Goal: Task Accomplishment & Management: Use online tool/utility

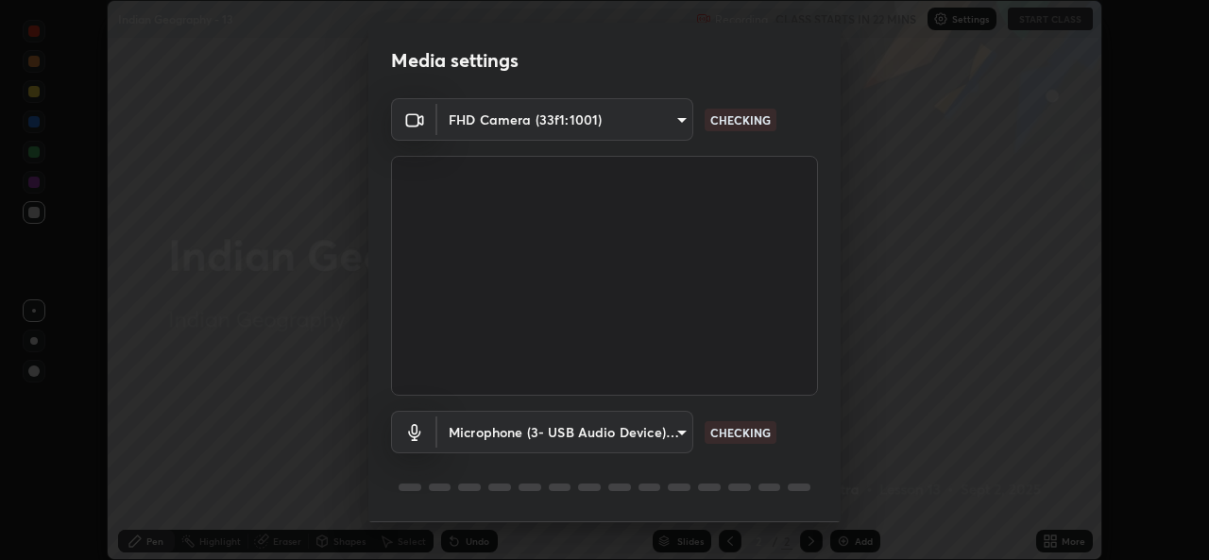
scroll to position [59, 0]
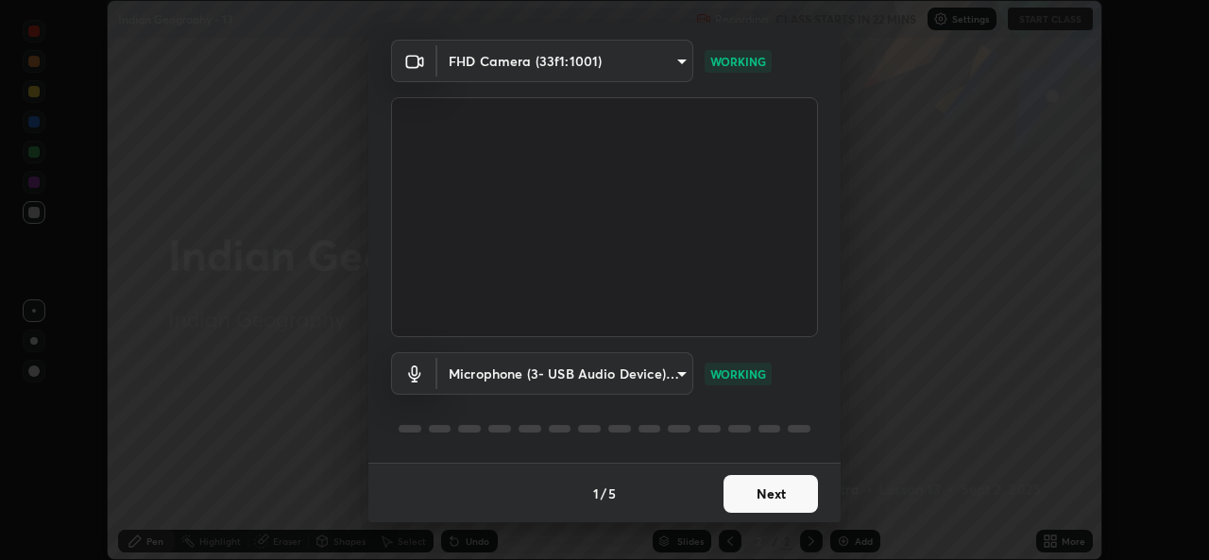
click at [750, 502] on button "Next" at bounding box center [770, 494] width 94 height 38
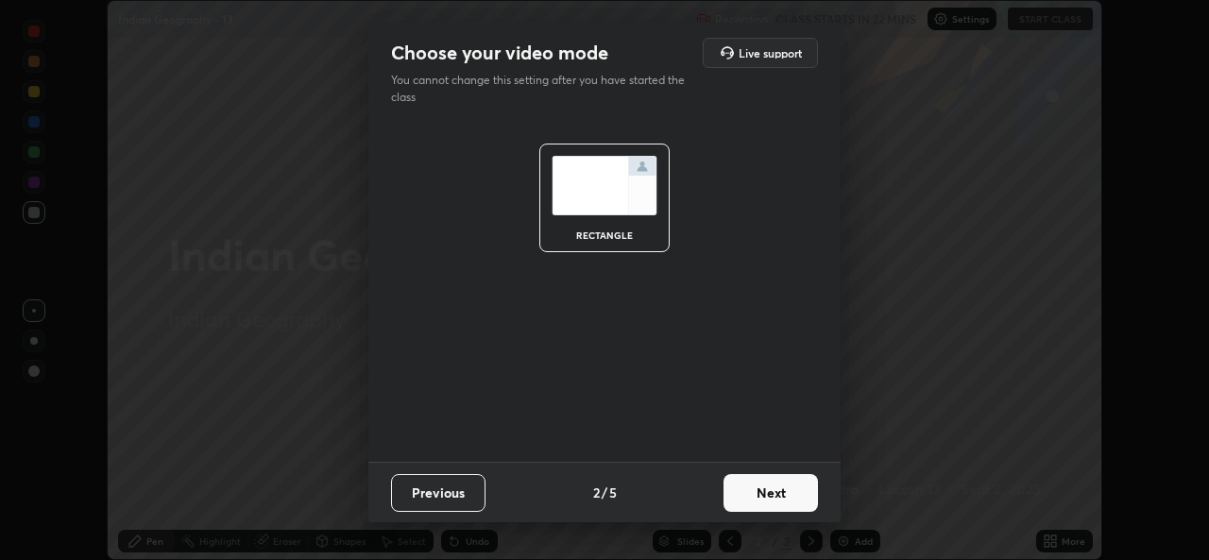
scroll to position [0, 0]
click at [753, 502] on button "Next" at bounding box center [770, 493] width 94 height 38
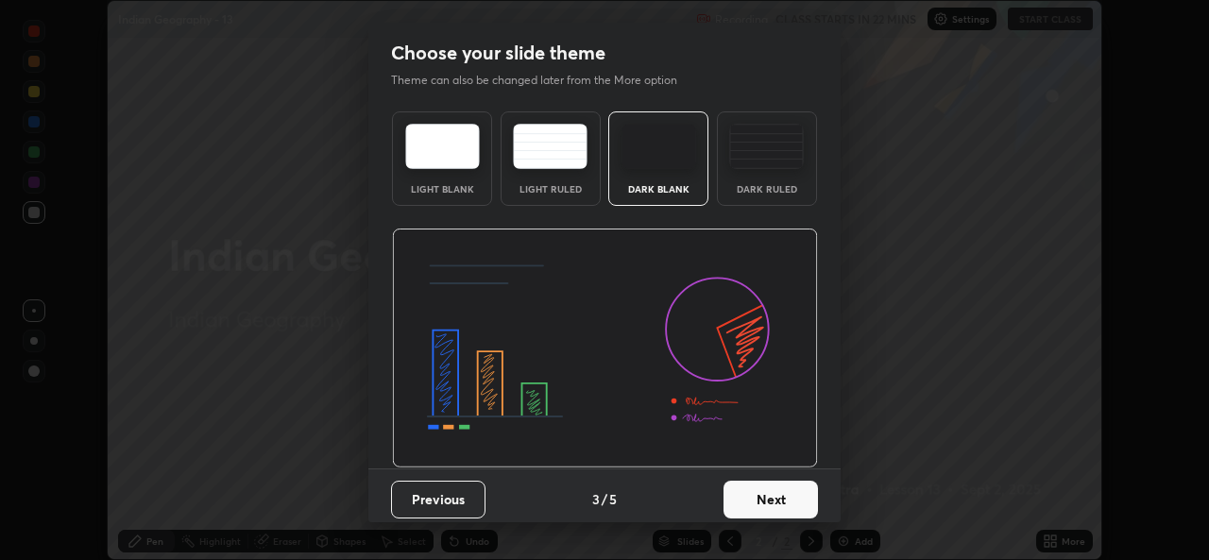
click at [757, 504] on button "Next" at bounding box center [770, 500] width 94 height 38
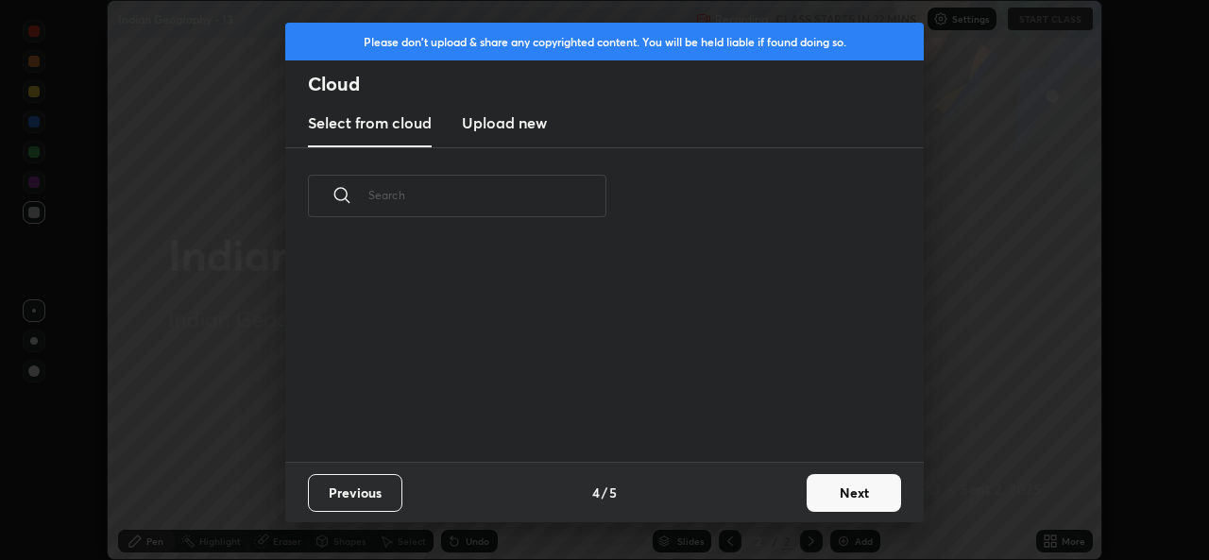
click at [765, 502] on div "Previous 4 / 5 Next" at bounding box center [604, 492] width 638 height 60
click at [856, 508] on button "Next" at bounding box center [853, 493] width 94 height 38
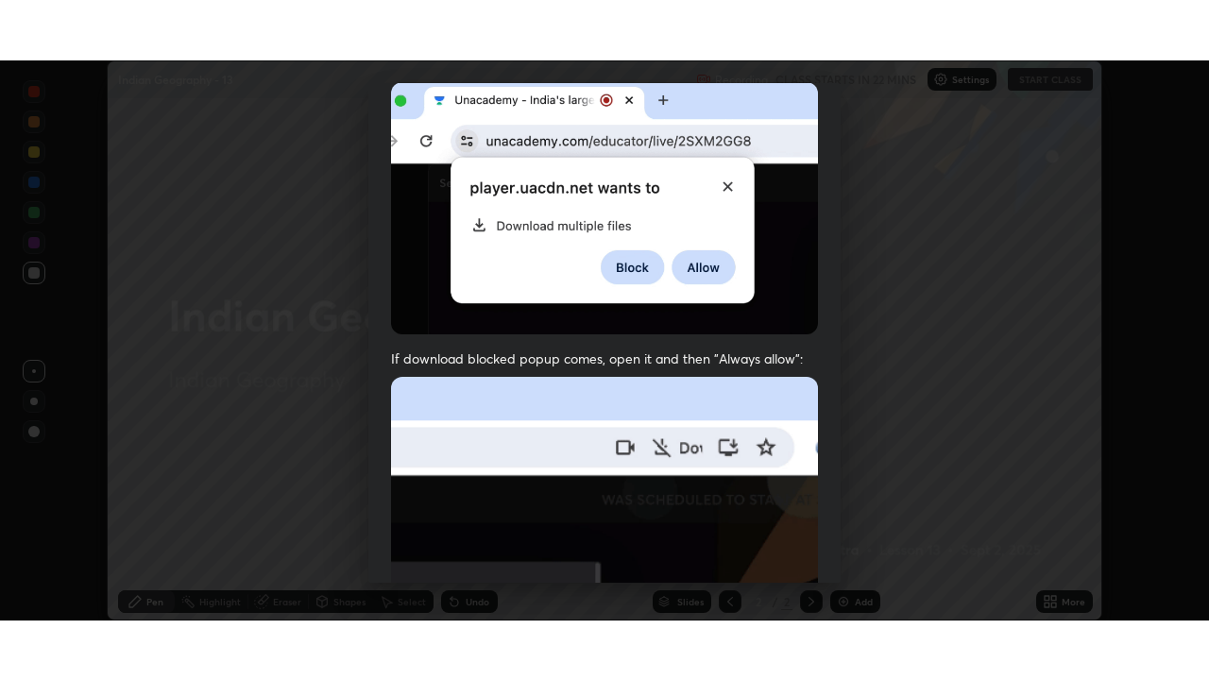
scroll to position [444, 0]
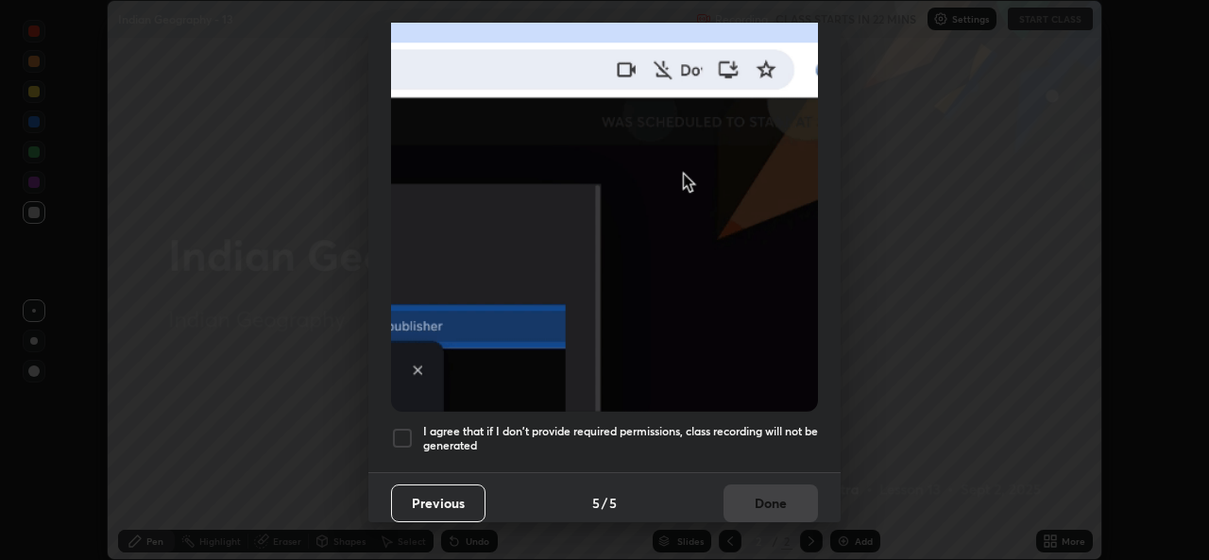
click at [542, 442] on h5 "I agree that if I don't provide required permissions, class recording will not …" at bounding box center [620, 438] width 395 height 29
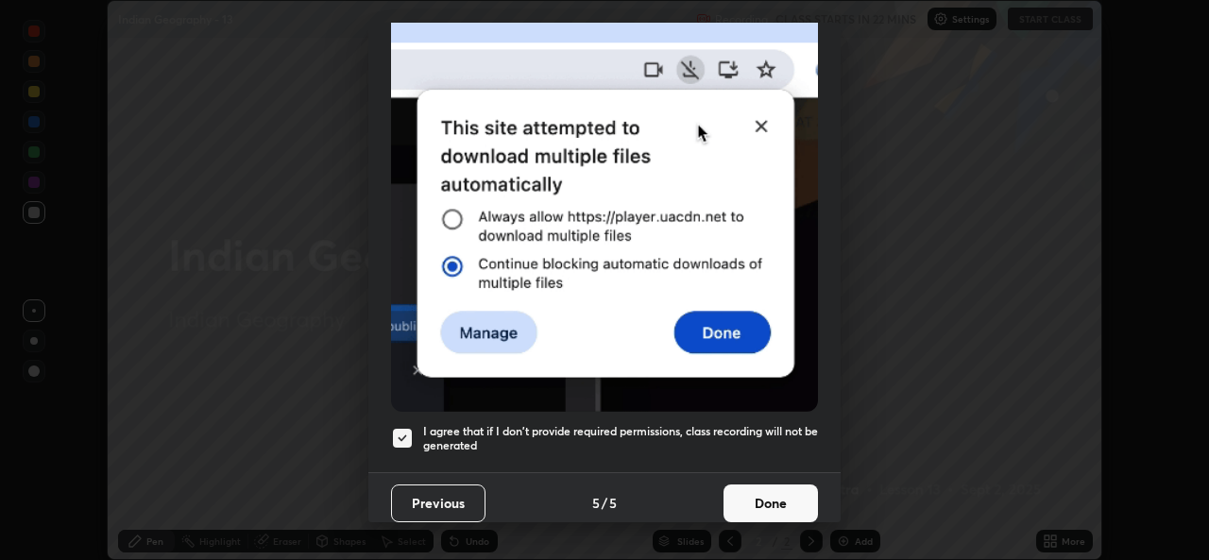
click at [786, 508] on button "Done" at bounding box center [770, 503] width 94 height 38
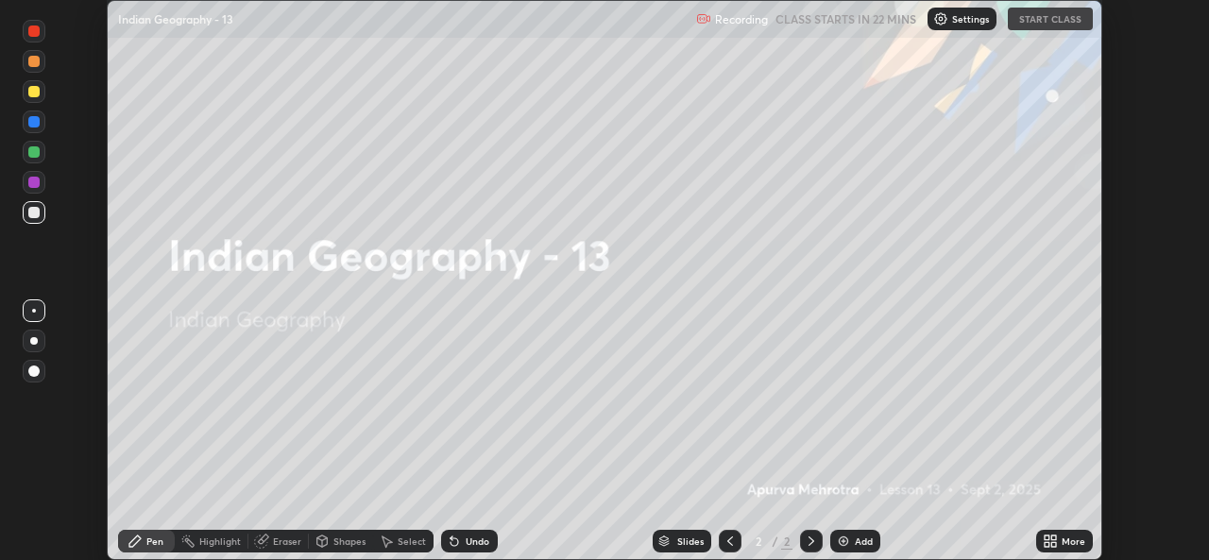
click at [1052, 541] on icon at bounding box center [1050, 541] width 15 height 15
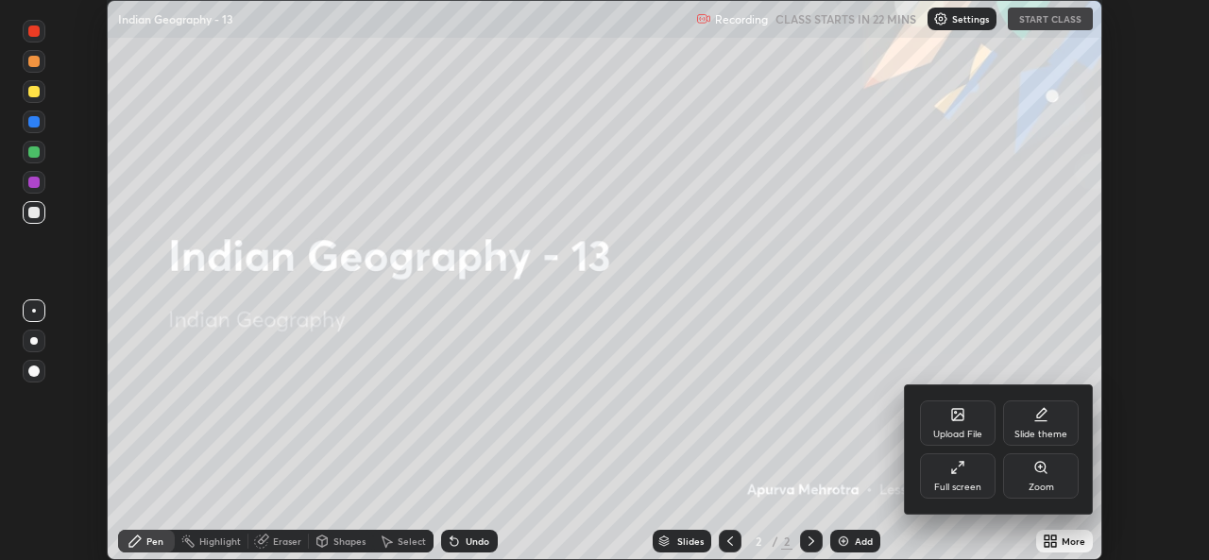
click at [954, 475] on icon at bounding box center [957, 467] width 15 height 15
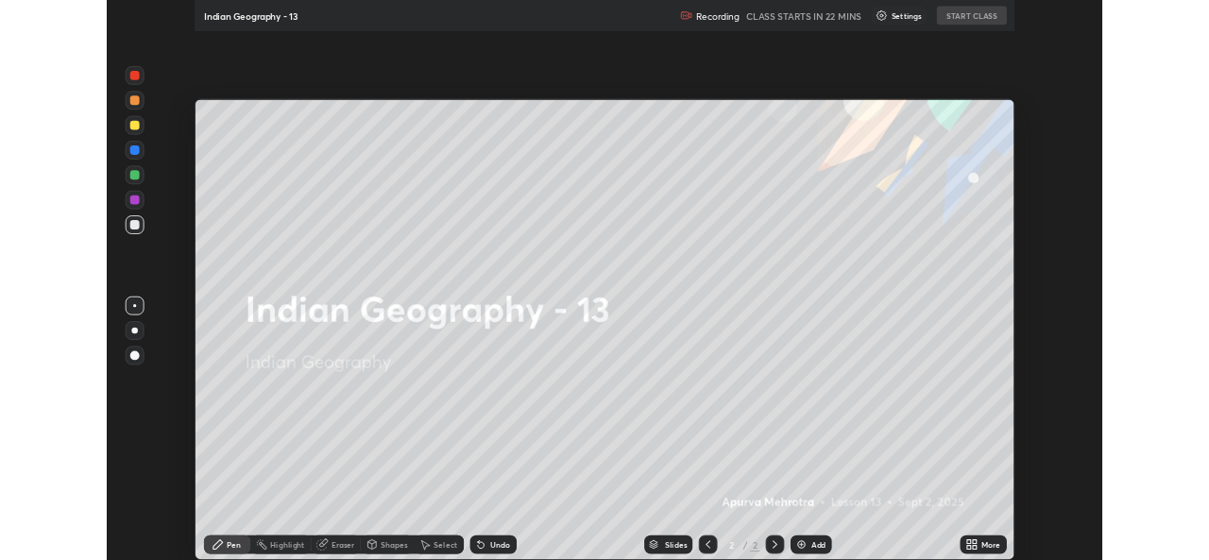
scroll to position [680, 1209]
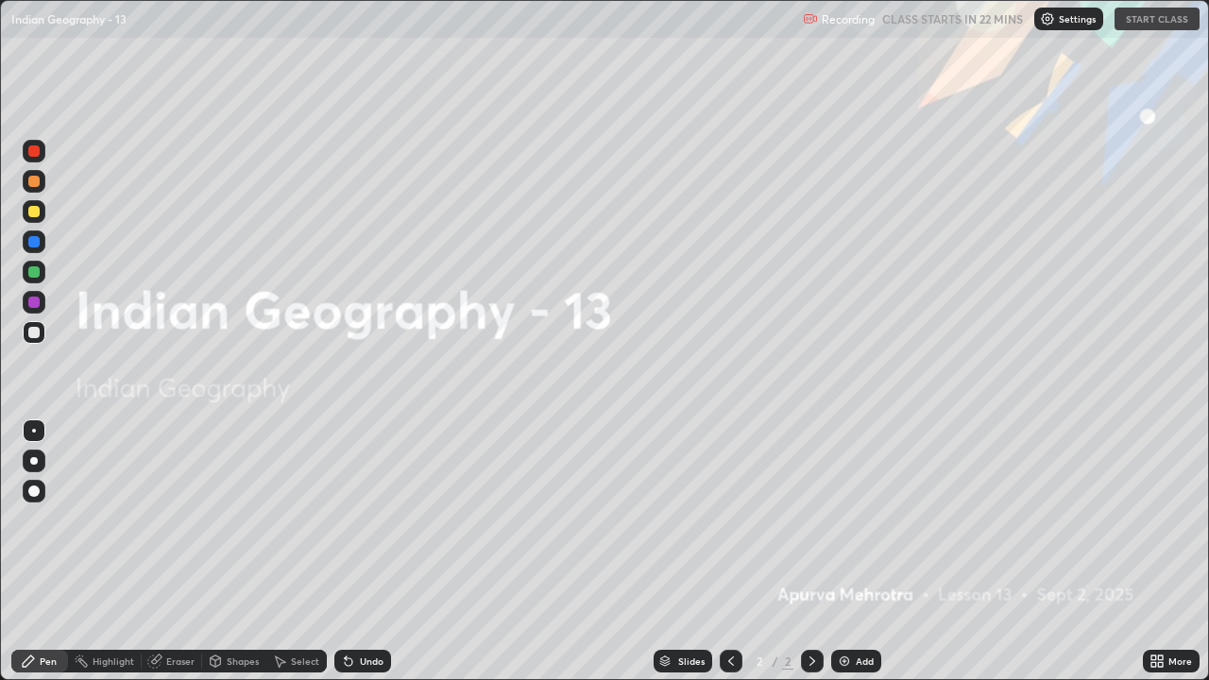
click at [1070, 26] on div "Settings" at bounding box center [1068, 19] width 69 height 23
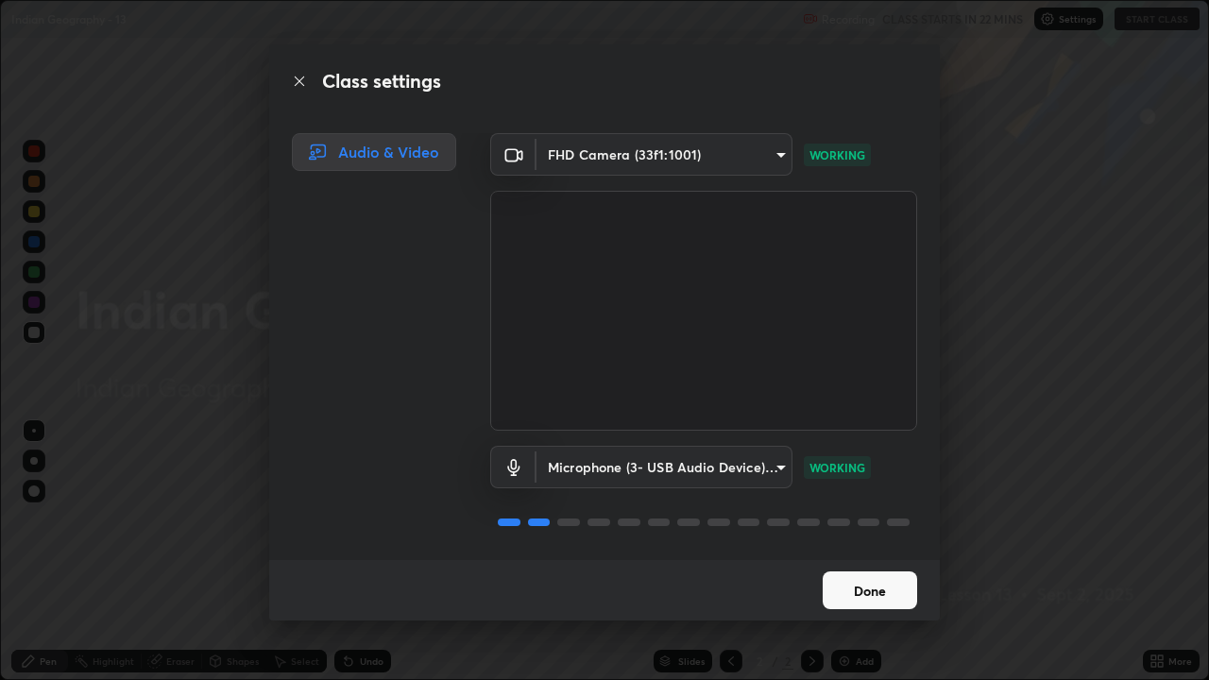
click at [856, 559] on button "Done" at bounding box center [870, 590] width 94 height 38
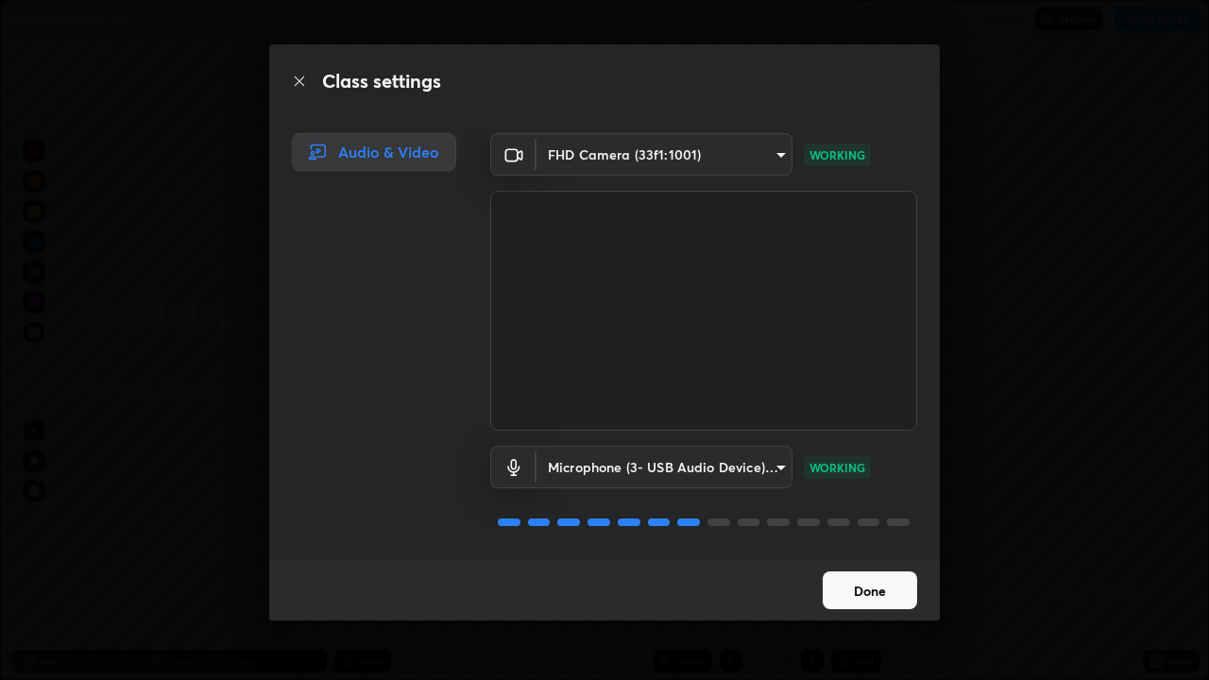
click at [846, 559] on button "Done" at bounding box center [870, 590] width 94 height 38
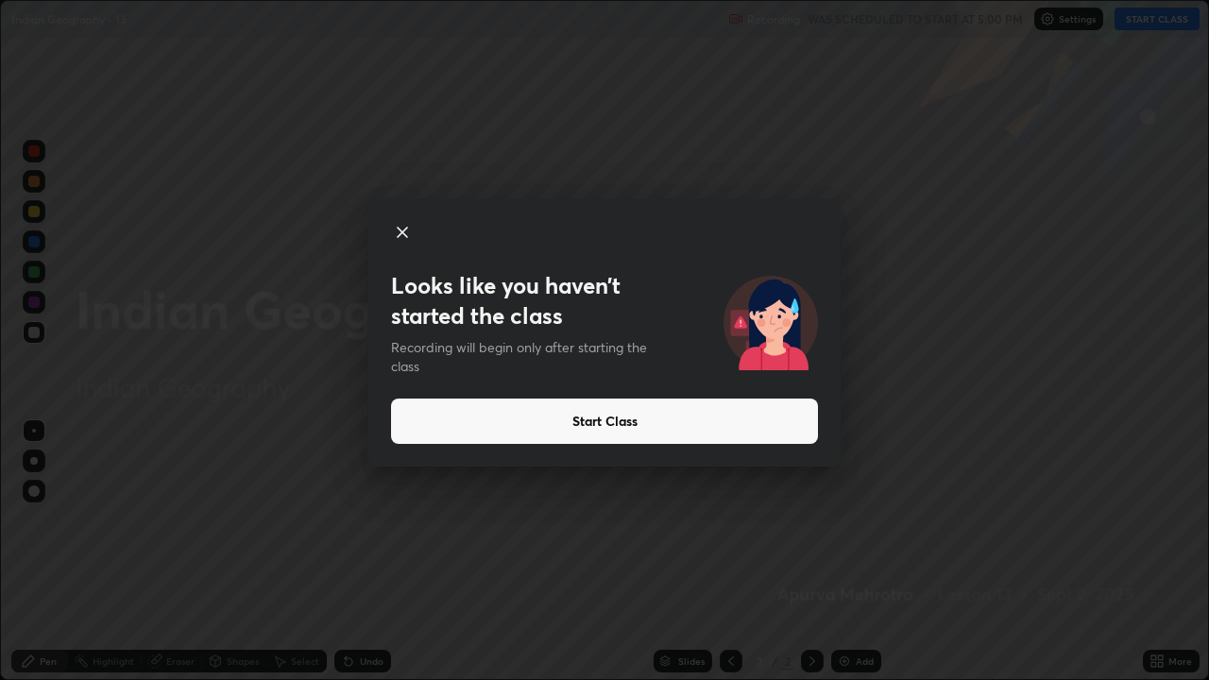
click at [703, 408] on button "Start Class" at bounding box center [604, 421] width 427 height 45
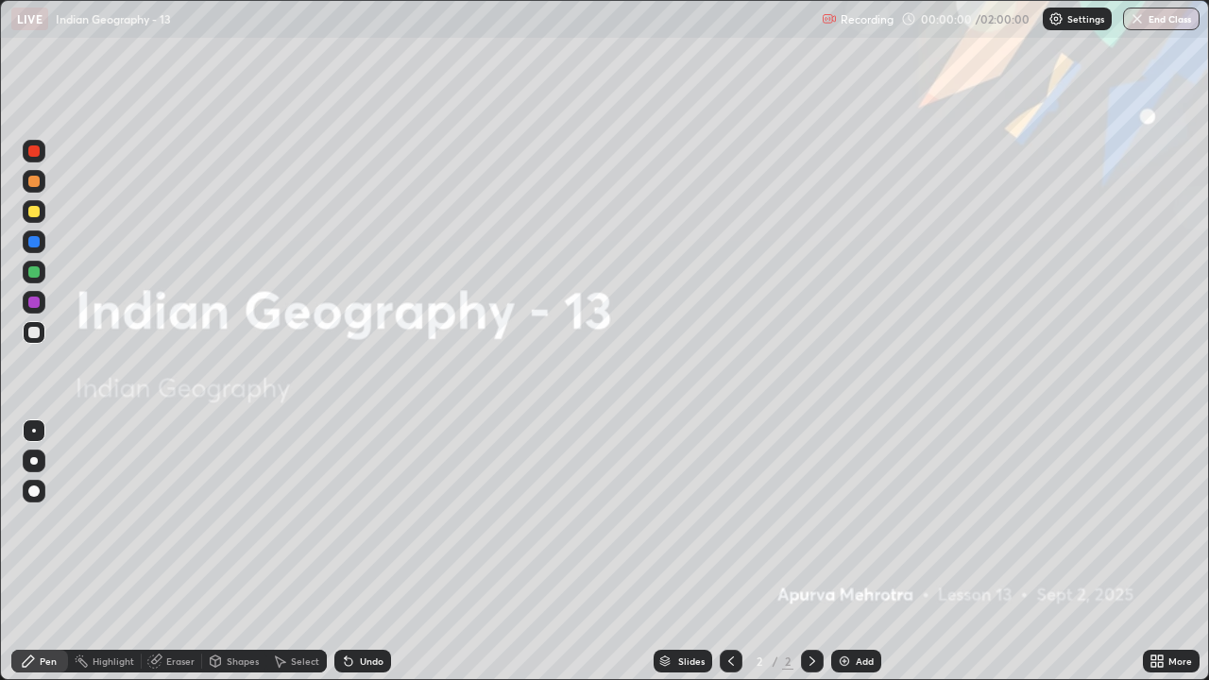
click at [853, 559] on div "Add" at bounding box center [856, 661] width 50 height 23
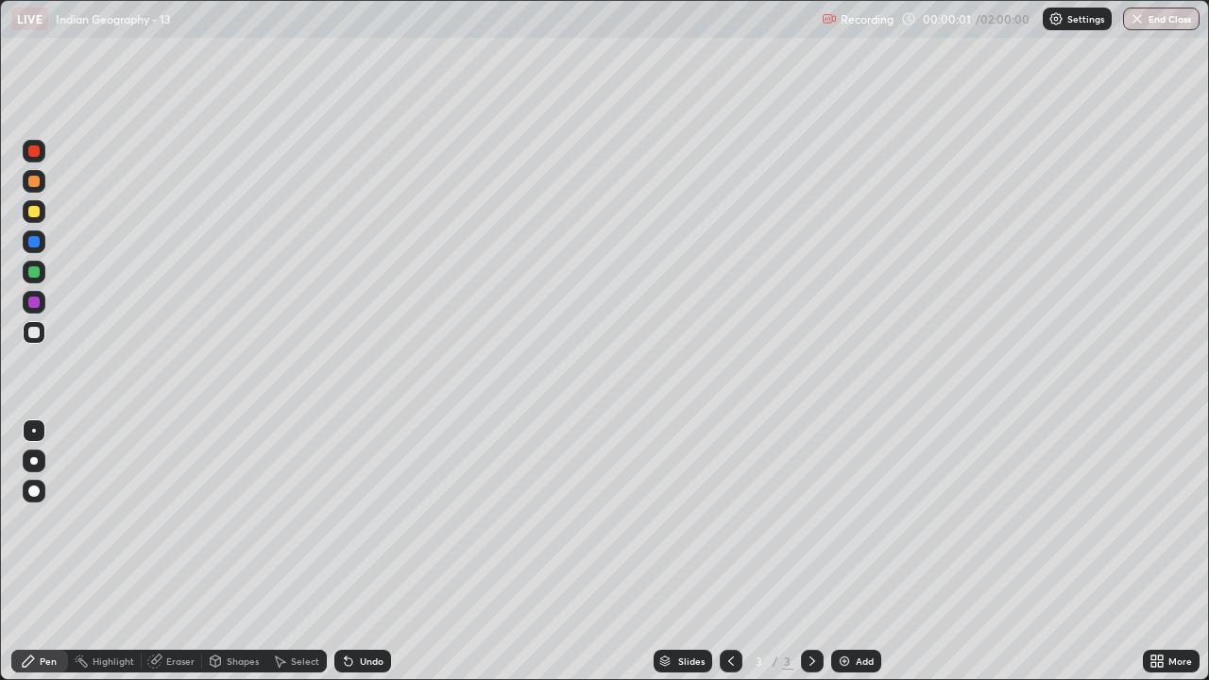
click at [848, 559] on img at bounding box center [844, 660] width 15 height 15
click at [844, 559] on img at bounding box center [844, 660] width 15 height 15
click at [842, 559] on img at bounding box center [844, 660] width 15 height 15
click at [844, 559] on img at bounding box center [844, 660] width 15 height 15
click at [842, 559] on img at bounding box center [844, 660] width 15 height 15
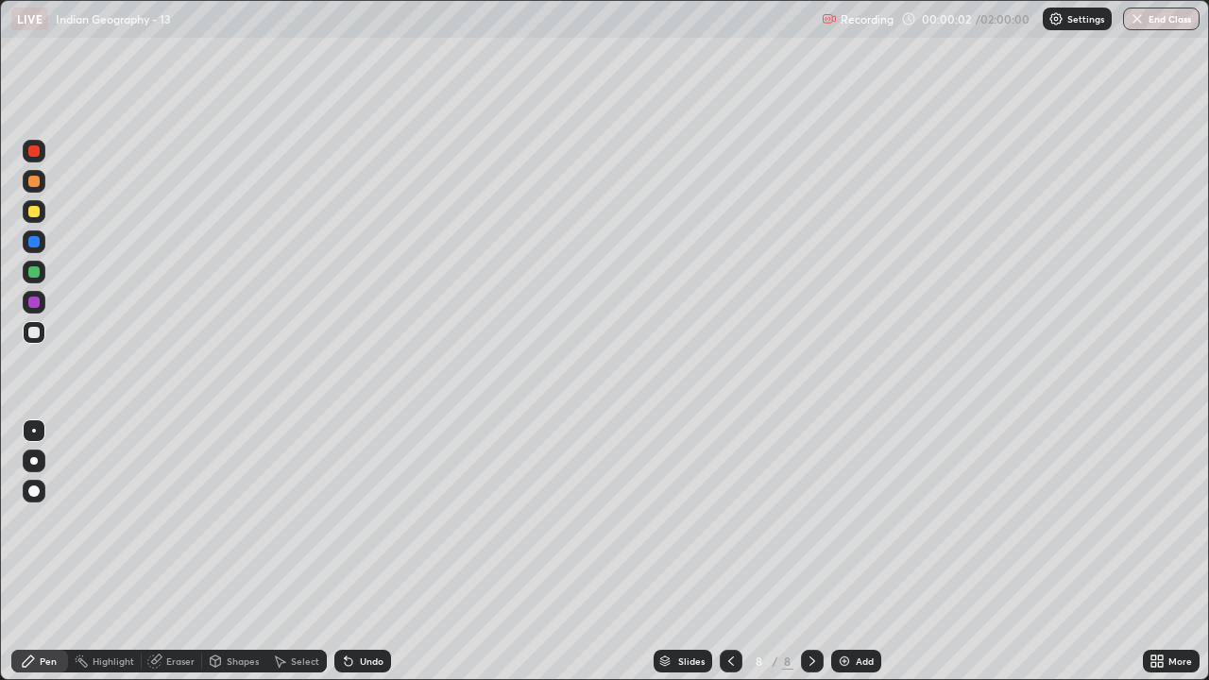
click at [842, 559] on img at bounding box center [844, 660] width 15 height 15
click at [845, 559] on img at bounding box center [844, 660] width 15 height 15
click at [727, 559] on icon at bounding box center [729, 660] width 15 height 15
click at [729, 559] on icon at bounding box center [729, 660] width 15 height 15
click at [725, 559] on icon at bounding box center [729, 660] width 15 height 15
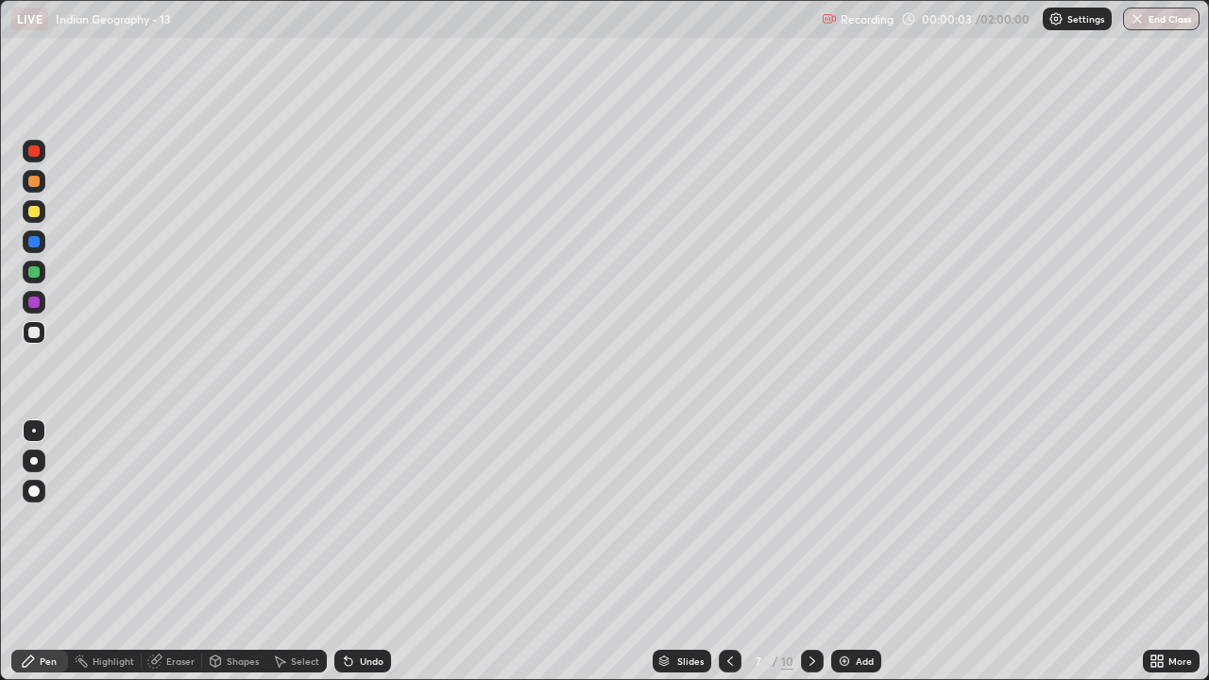
click at [726, 559] on icon at bounding box center [729, 660] width 15 height 15
click at [727, 559] on icon at bounding box center [729, 660] width 15 height 15
click at [727, 559] on icon at bounding box center [730, 660] width 6 height 9
click at [725, 559] on icon at bounding box center [729, 660] width 15 height 15
click at [728, 559] on icon at bounding box center [729, 660] width 15 height 15
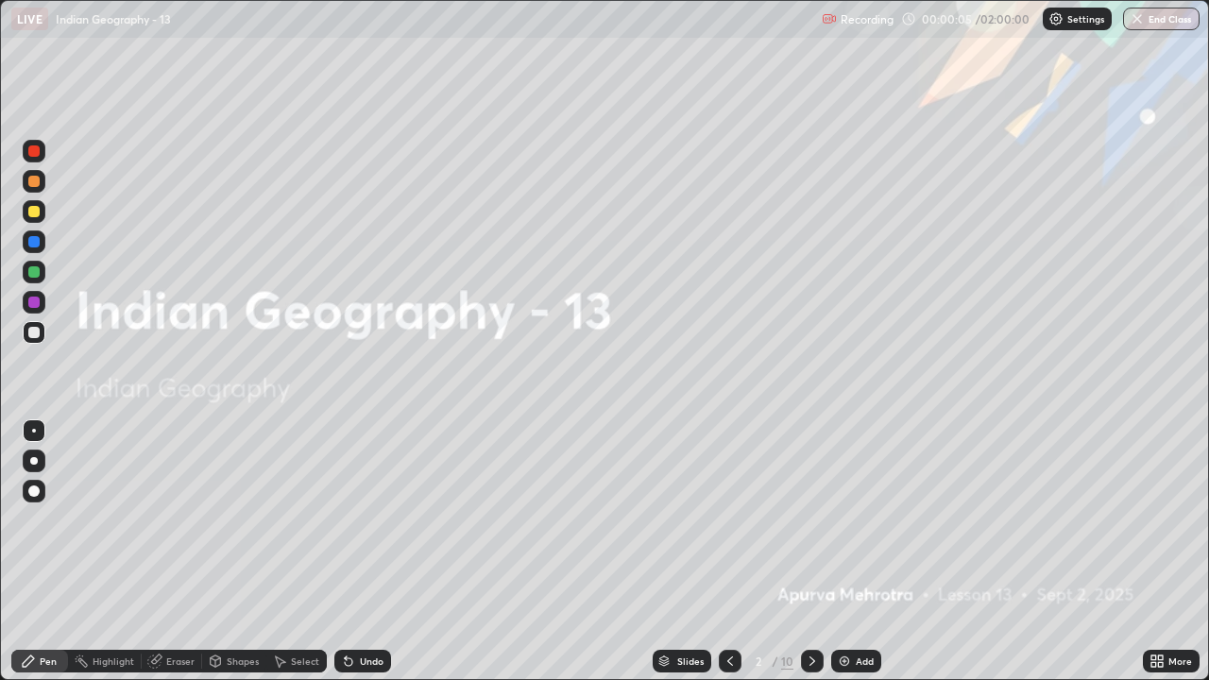
click at [801, 559] on div at bounding box center [812, 661] width 23 height 23
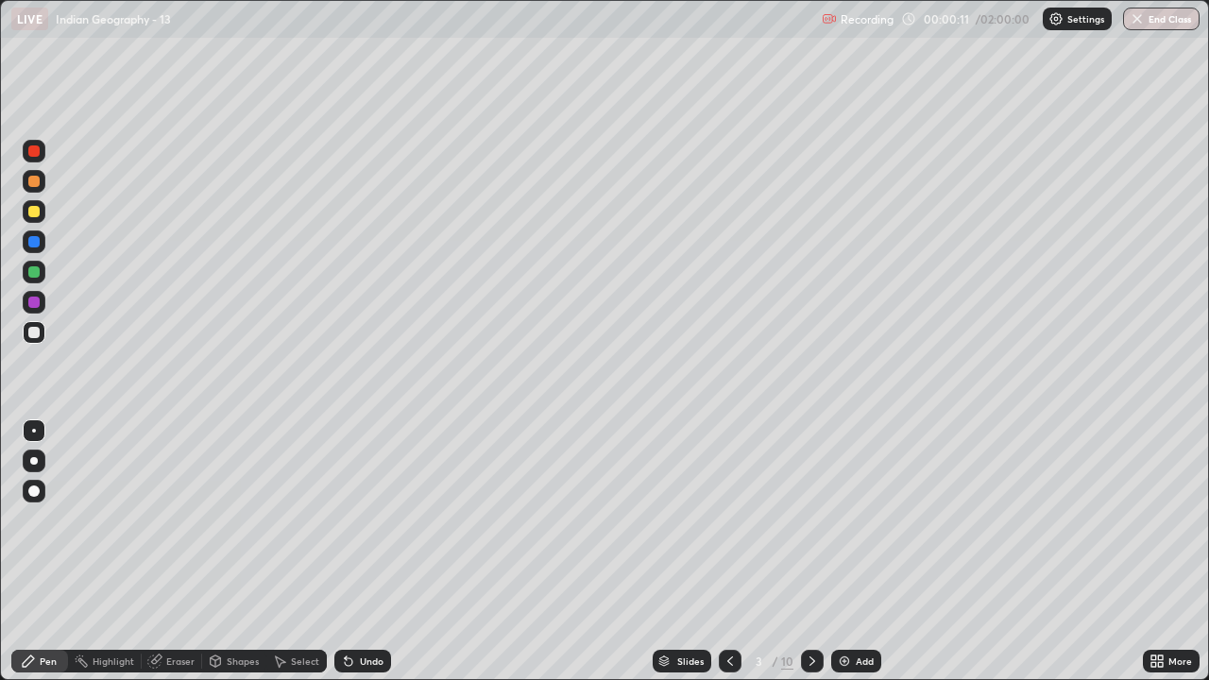
click at [34, 461] on div at bounding box center [34, 461] width 8 height 8
click at [34, 304] on div at bounding box center [33, 302] width 11 height 11
click at [35, 272] on div at bounding box center [33, 271] width 11 height 11
click at [34, 220] on div at bounding box center [34, 211] width 23 height 23
click at [34, 188] on div at bounding box center [34, 181] width 23 height 23
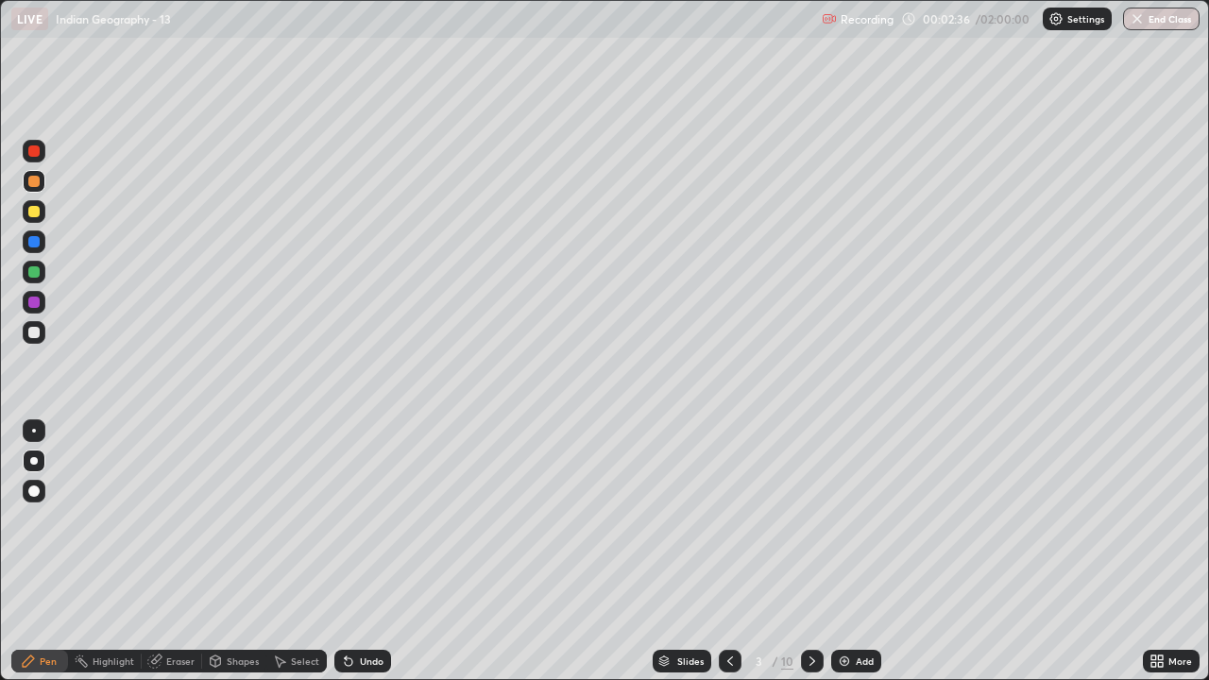
click at [36, 271] on div at bounding box center [33, 271] width 11 height 11
click at [30, 212] on div at bounding box center [33, 211] width 11 height 11
click at [34, 272] on div at bounding box center [33, 271] width 11 height 11
click at [34, 218] on div at bounding box center [34, 211] width 23 height 23
click at [34, 220] on div at bounding box center [34, 211] width 23 height 23
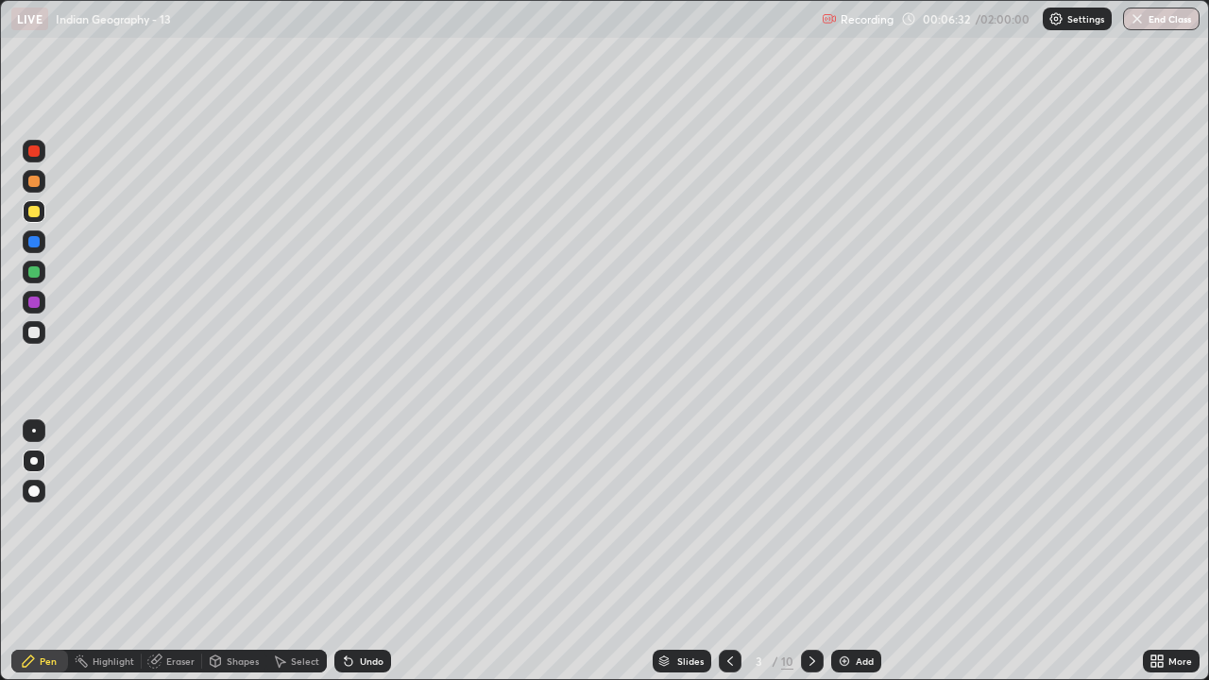
click at [34, 306] on div at bounding box center [33, 302] width 11 height 11
click at [42, 212] on div at bounding box center [34, 211] width 23 height 23
click at [812, 559] on icon at bounding box center [812, 660] width 6 height 9
click at [31, 184] on div at bounding box center [33, 181] width 11 height 11
click at [32, 213] on div at bounding box center [33, 211] width 11 height 11
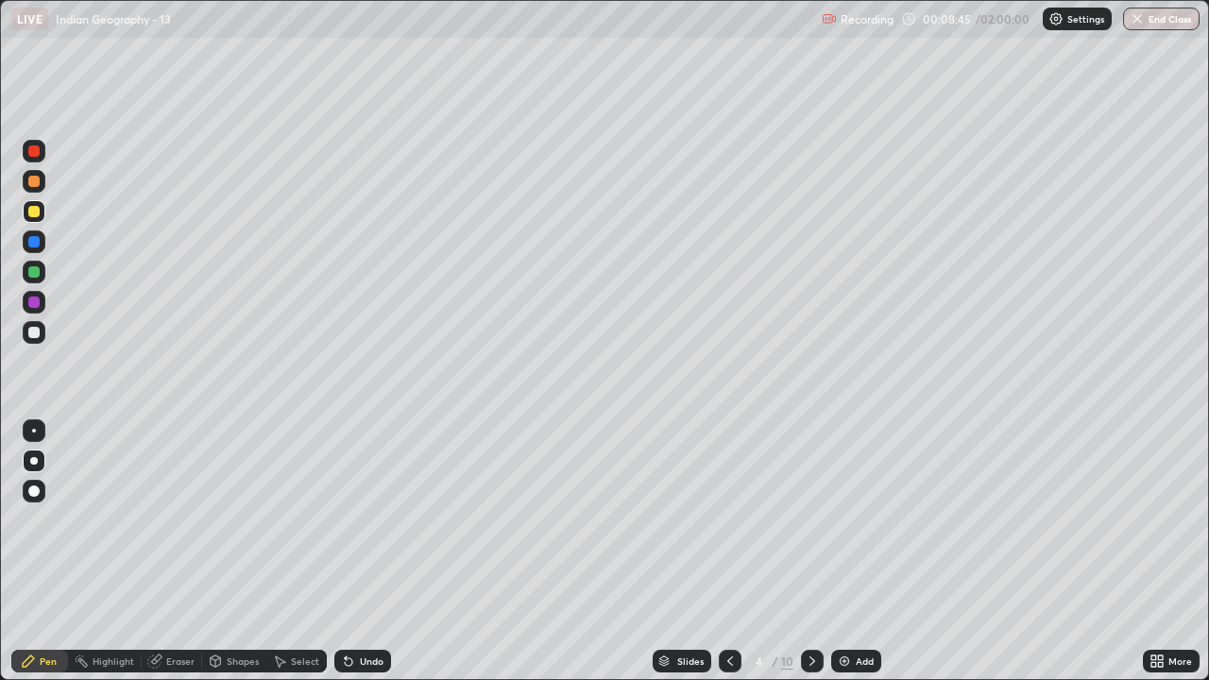
click at [178, 559] on div "Eraser" at bounding box center [180, 660] width 28 height 9
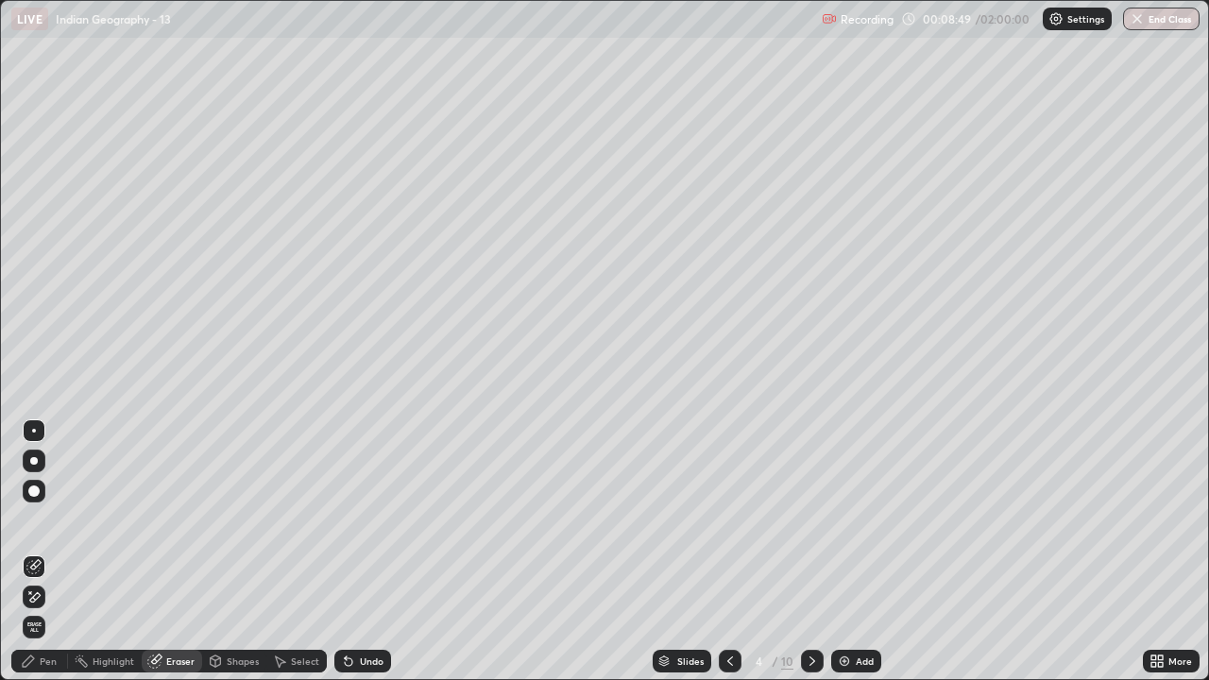
click at [43, 559] on div "Pen" at bounding box center [48, 660] width 17 height 9
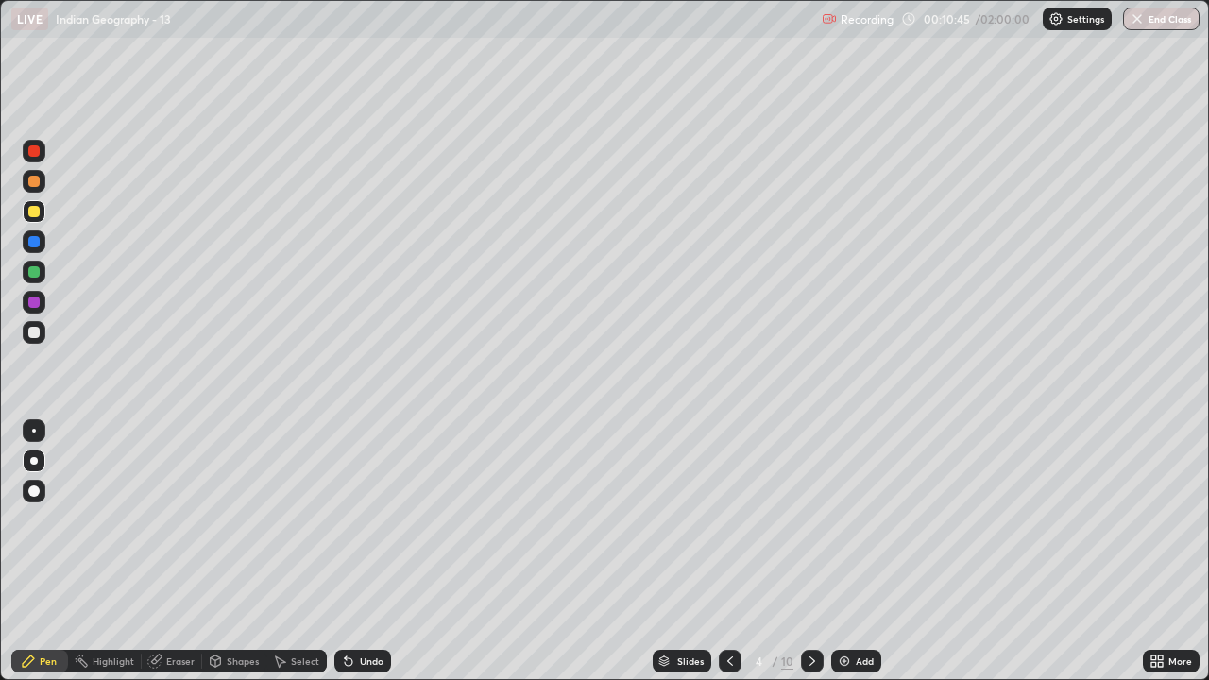
click at [30, 330] on div at bounding box center [33, 332] width 11 height 11
click at [32, 272] on div at bounding box center [33, 271] width 11 height 11
click at [32, 181] on div at bounding box center [33, 181] width 11 height 11
click at [818, 559] on div at bounding box center [812, 661] width 23 height 23
click at [34, 213] on div at bounding box center [33, 211] width 11 height 11
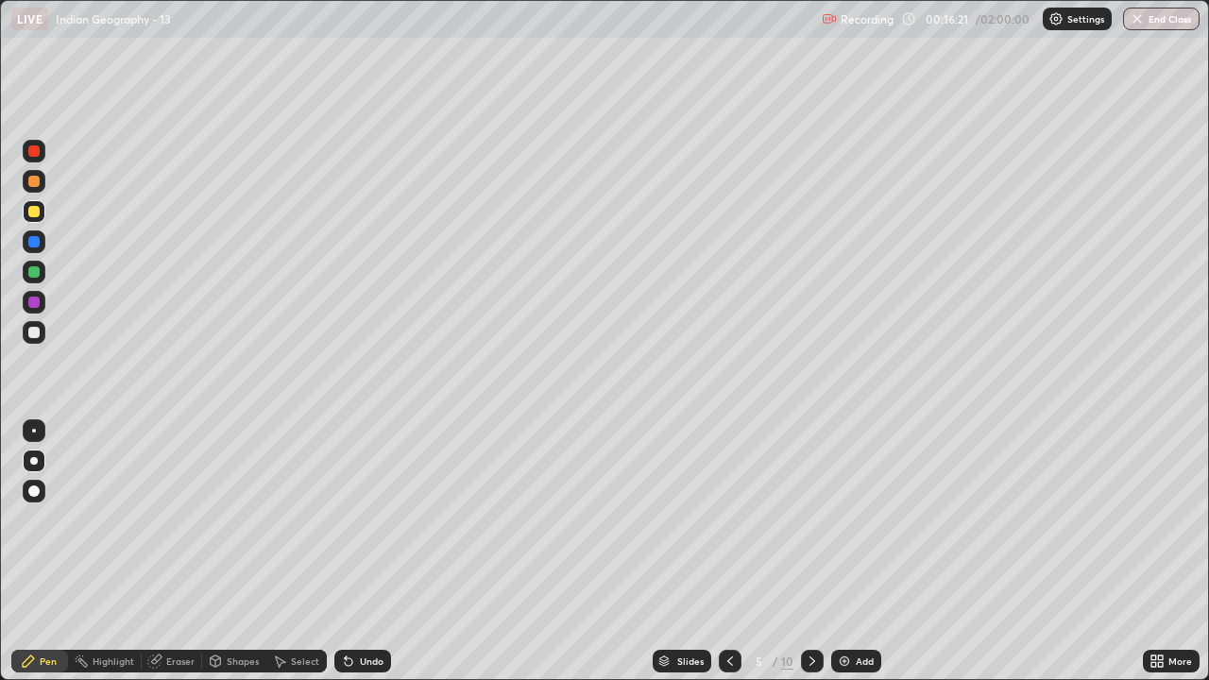
click at [32, 334] on div at bounding box center [33, 332] width 11 height 11
click at [33, 238] on div at bounding box center [33, 241] width 11 height 11
click at [33, 213] on div at bounding box center [33, 211] width 11 height 11
click at [33, 276] on div at bounding box center [33, 271] width 11 height 11
click at [30, 249] on div at bounding box center [34, 241] width 23 height 23
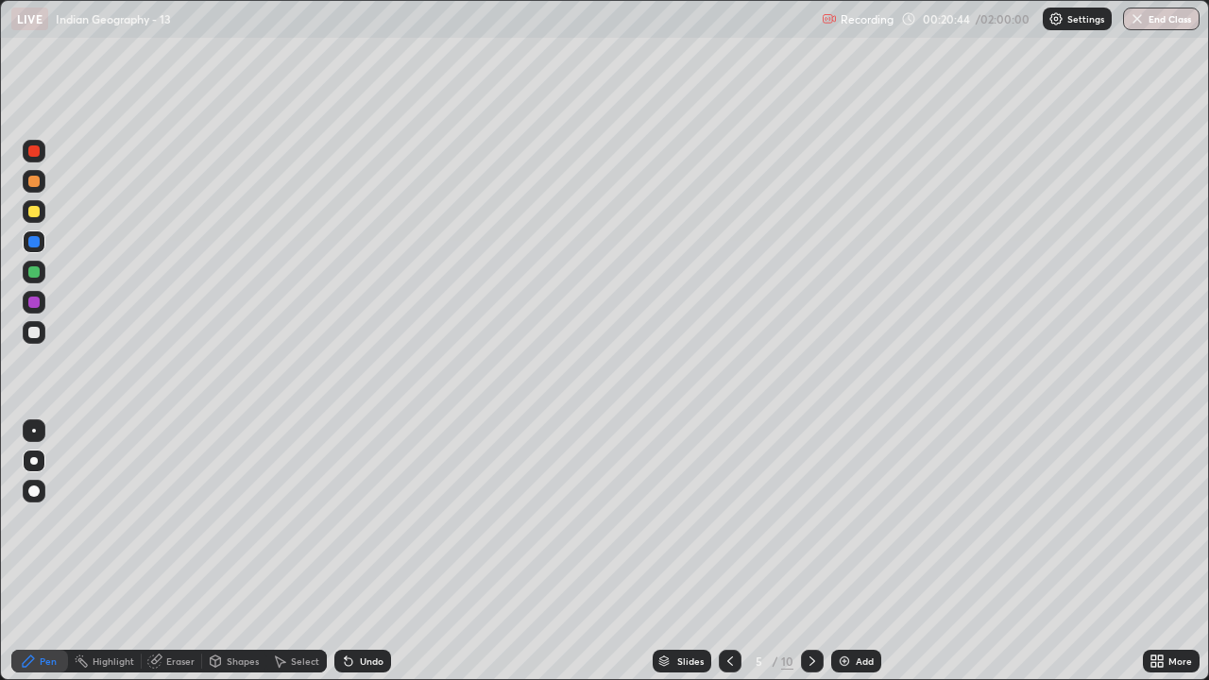
click at [38, 186] on div at bounding box center [33, 181] width 11 height 11
click at [34, 272] on div at bounding box center [33, 271] width 11 height 11
click at [38, 186] on div at bounding box center [33, 181] width 11 height 11
click at [108, 559] on div "Highlight" at bounding box center [105, 661] width 74 height 23
click at [32, 241] on div at bounding box center [33, 241] width 11 height 11
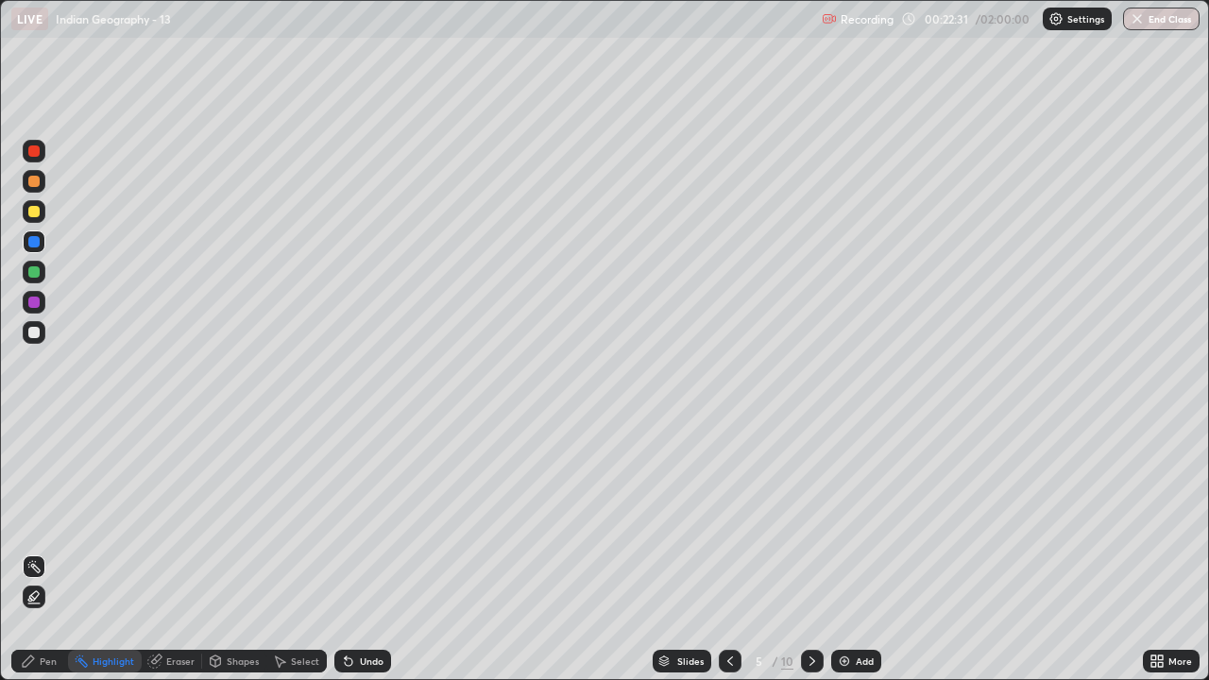
click at [30, 329] on div at bounding box center [33, 332] width 11 height 11
click at [41, 559] on icon at bounding box center [33, 596] width 15 height 15
click at [48, 559] on div "Pen" at bounding box center [48, 660] width 17 height 9
click at [33, 189] on div at bounding box center [34, 181] width 23 height 23
click at [32, 248] on div at bounding box center [34, 241] width 23 height 23
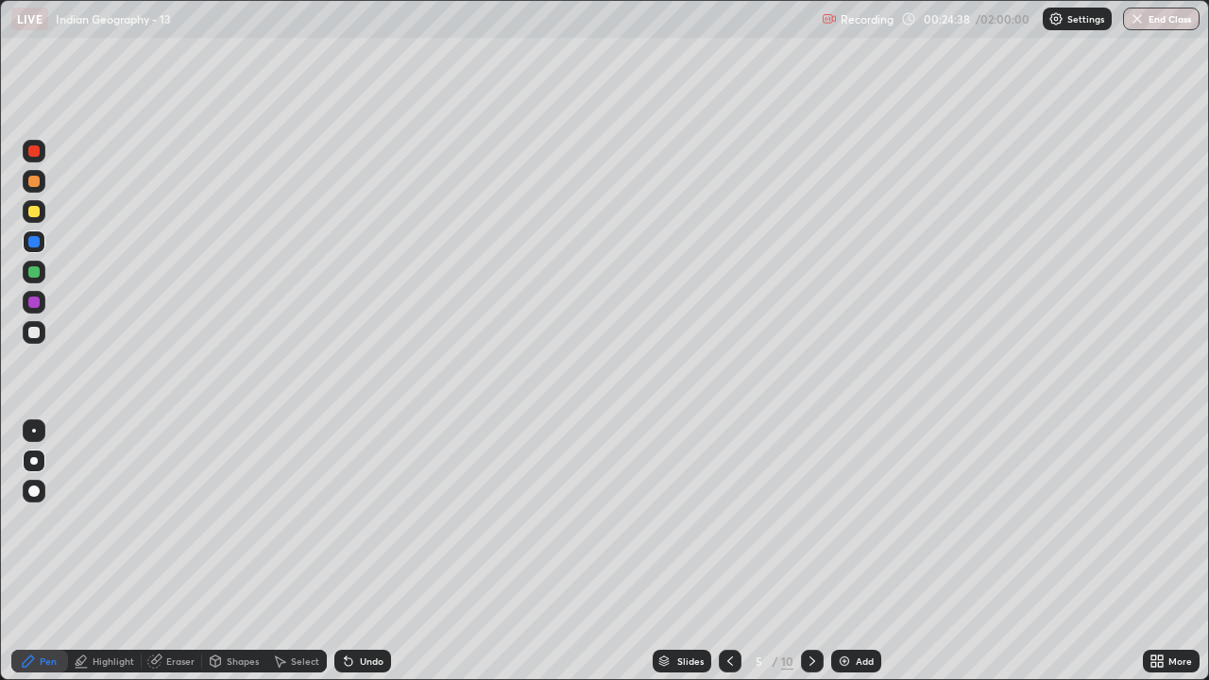
click at [34, 210] on div at bounding box center [33, 211] width 11 height 11
click at [38, 239] on div at bounding box center [33, 241] width 11 height 11
click at [33, 246] on div at bounding box center [33, 241] width 11 height 11
click at [36, 282] on div at bounding box center [34, 272] width 23 height 23
click at [36, 491] on div at bounding box center [33, 490] width 11 height 11
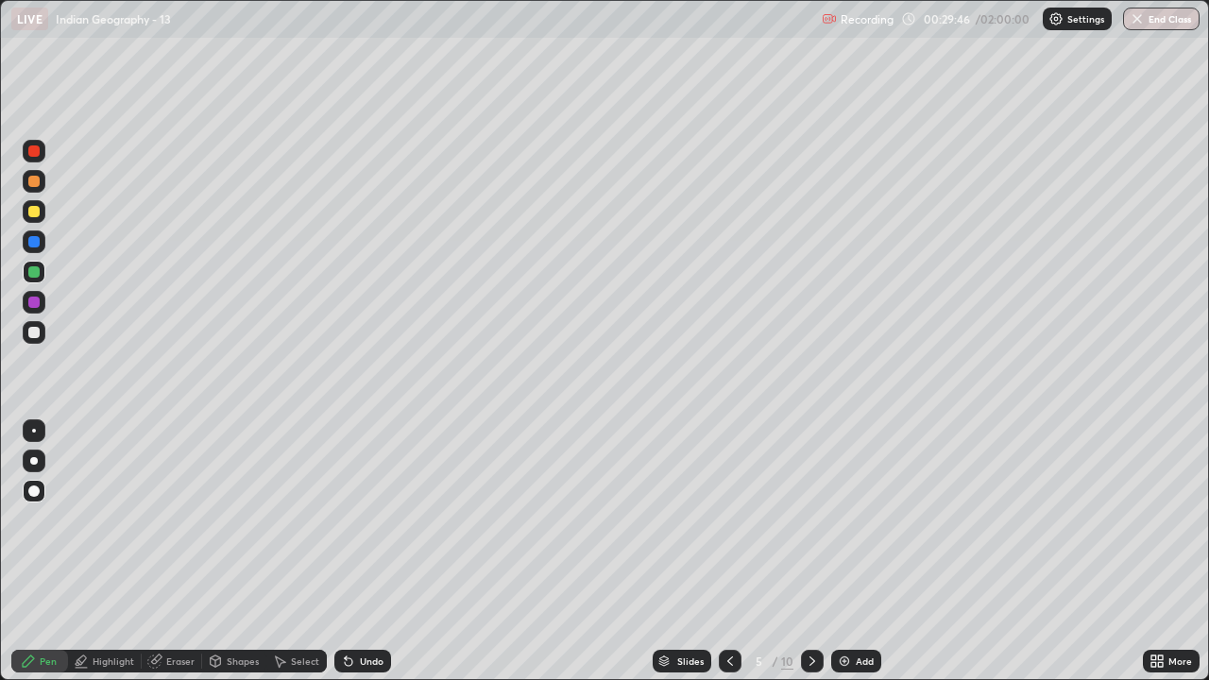
click at [810, 559] on icon at bounding box center [812, 660] width 15 height 15
click at [32, 333] on div at bounding box center [33, 332] width 11 height 11
click at [34, 277] on div at bounding box center [33, 271] width 11 height 11
click at [34, 332] on div at bounding box center [33, 332] width 11 height 11
click at [34, 212] on div at bounding box center [33, 211] width 11 height 11
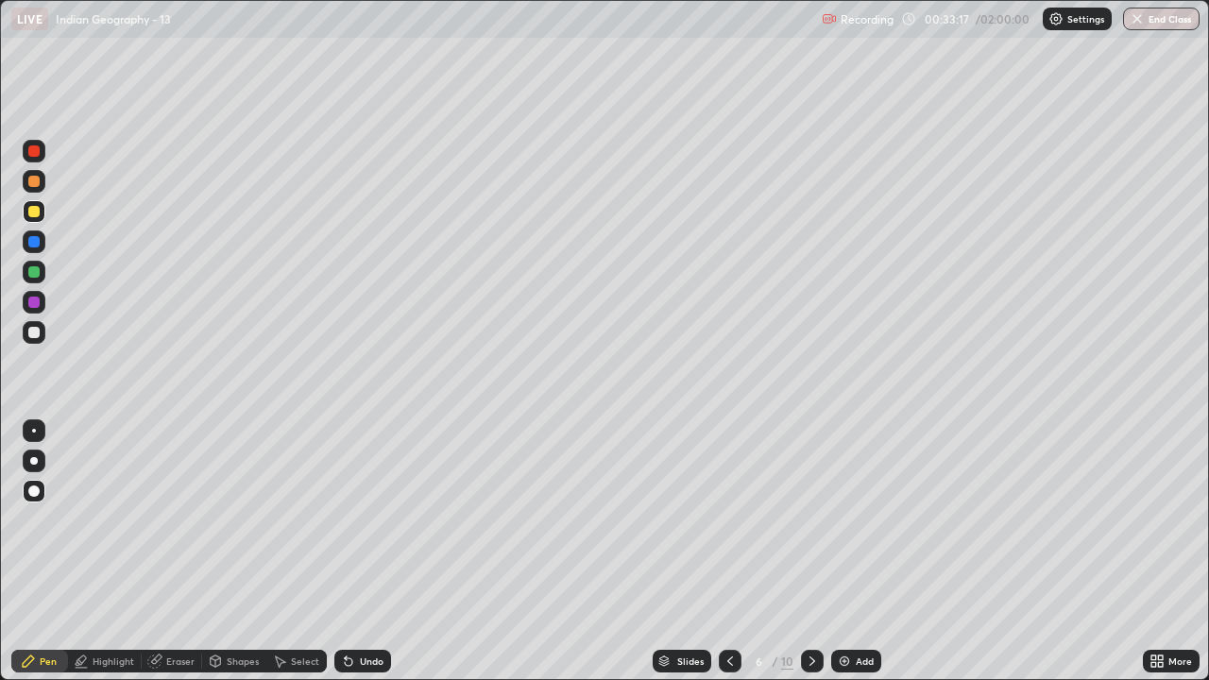
click at [34, 182] on div at bounding box center [33, 181] width 11 height 11
click at [32, 333] on div at bounding box center [33, 332] width 11 height 11
click at [32, 302] on div at bounding box center [33, 302] width 11 height 11
click at [34, 242] on div at bounding box center [33, 241] width 11 height 11
click at [32, 305] on div at bounding box center [33, 302] width 11 height 11
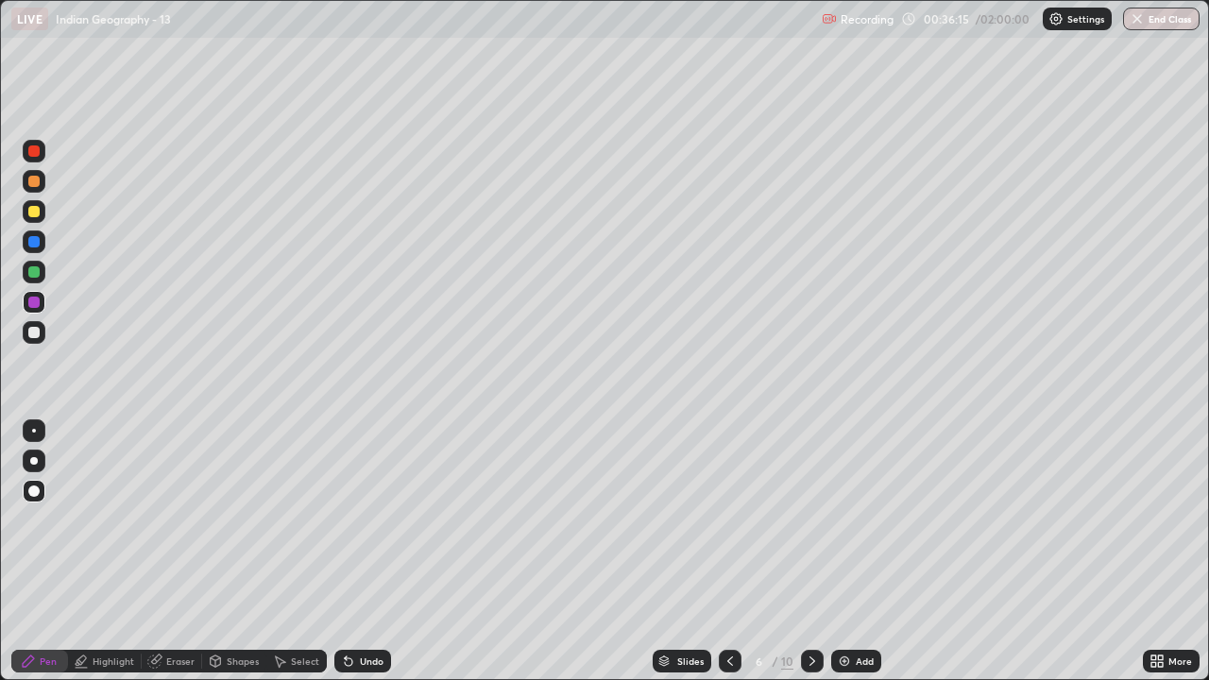
click at [35, 274] on div at bounding box center [33, 271] width 11 height 11
click at [29, 301] on div at bounding box center [33, 302] width 11 height 11
click at [32, 244] on div at bounding box center [33, 241] width 11 height 11
click at [34, 183] on div at bounding box center [33, 181] width 11 height 11
click at [37, 243] on div at bounding box center [33, 241] width 11 height 11
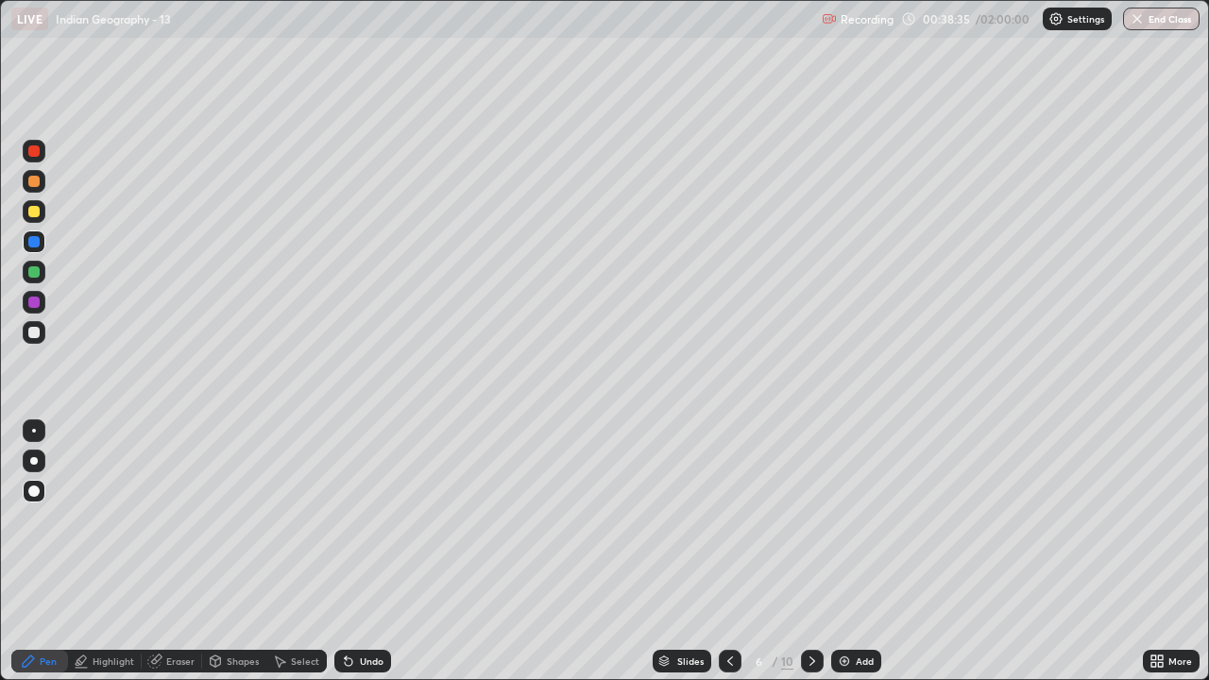
click at [28, 277] on div at bounding box center [34, 272] width 23 height 23
click at [38, 334] on div at bounding box center [33, 332] width 11 height 11
click at [35, 210] on div at bounding box center [33, 211] width 11 height 11
click at [33, 246] on div at bounding box center [33, 241] width 11 height 11
click at [34, 212] on div at bounding box center [33, 211] width 11 height 11
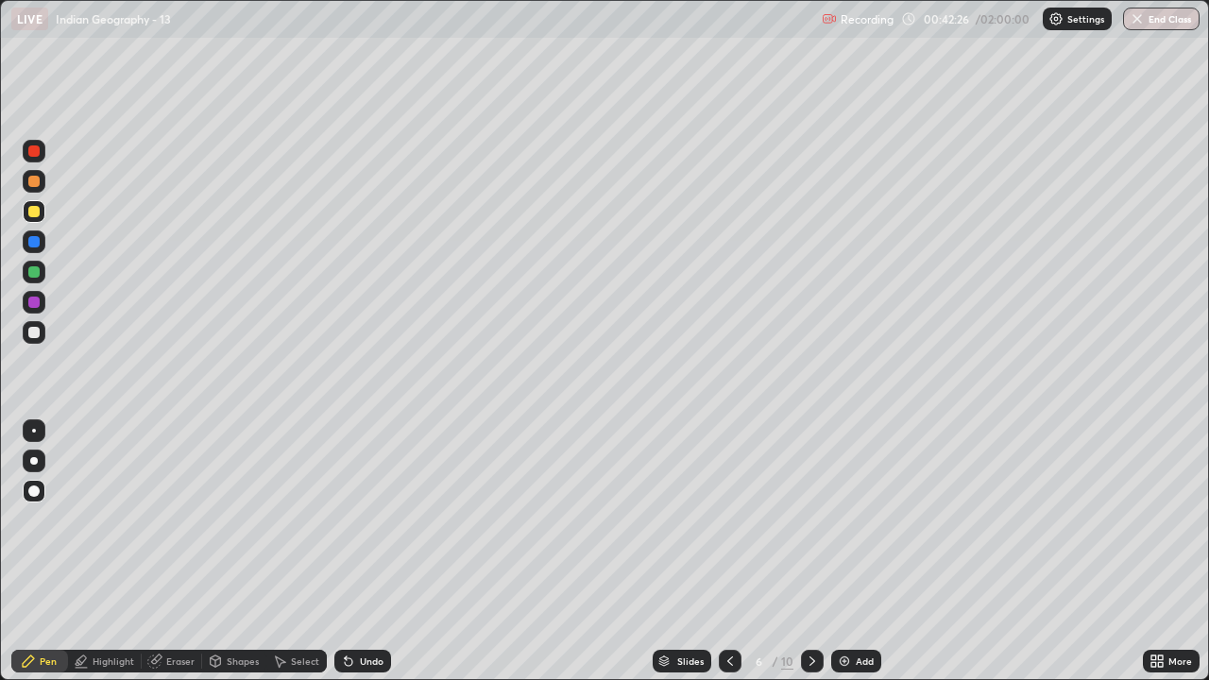
click at [34, 274] on div at bounding box center [33, 271] width 11 height 11
click at [36, 337] on div at bounding box center [33, 332] width 11 height 11
click at [810, 559] on icon at bounding box center [812, 660] width 15 height 15
click at [31, 215] on div at bounding box center [33, 211] width 11 height 11
click at [32, 245] on div at bounding box center [33, 241] width 11 height 11
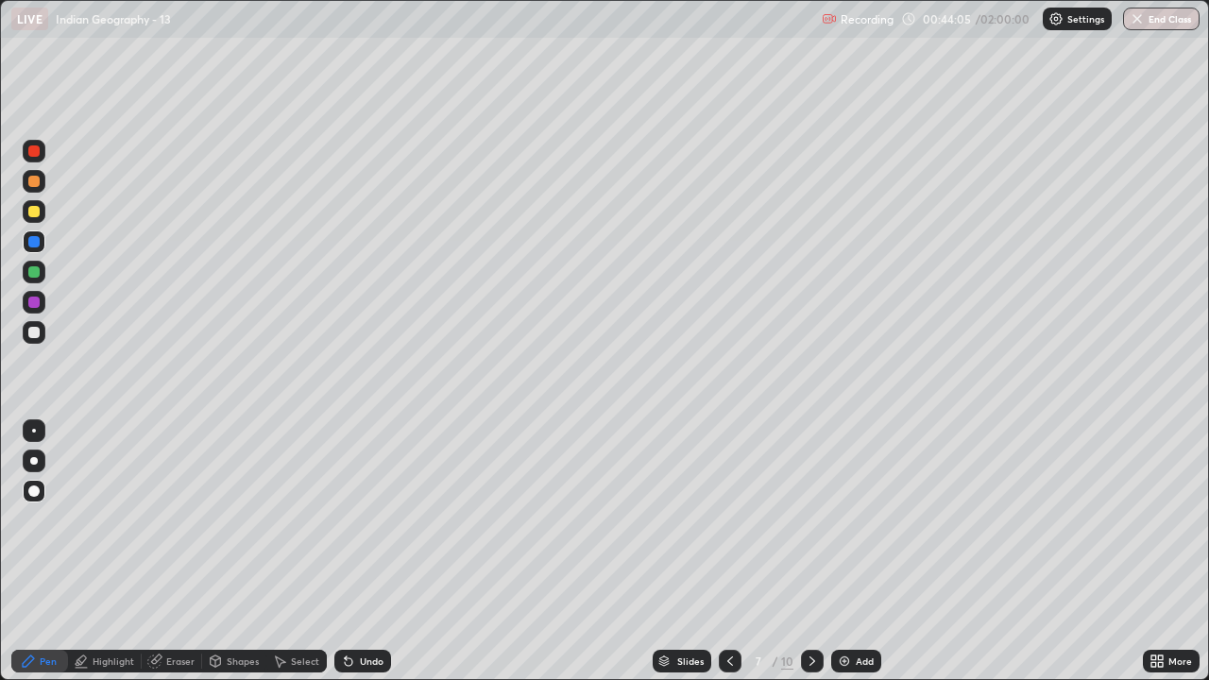
click at [32, 303] on div at bounding box center [33, 302] width 11 height 11
click at [729, 559] on icon at bounding box center [729, 660] width 15 height 15
click at [812, 559] on icon at bounding box center [812, 660] width 15 height 15
click at [36, 215] on div at bounding box center [33, 211] width 11 height 11
click at [32, 306] on div at bounding box center [33, 302] width 11 height 11
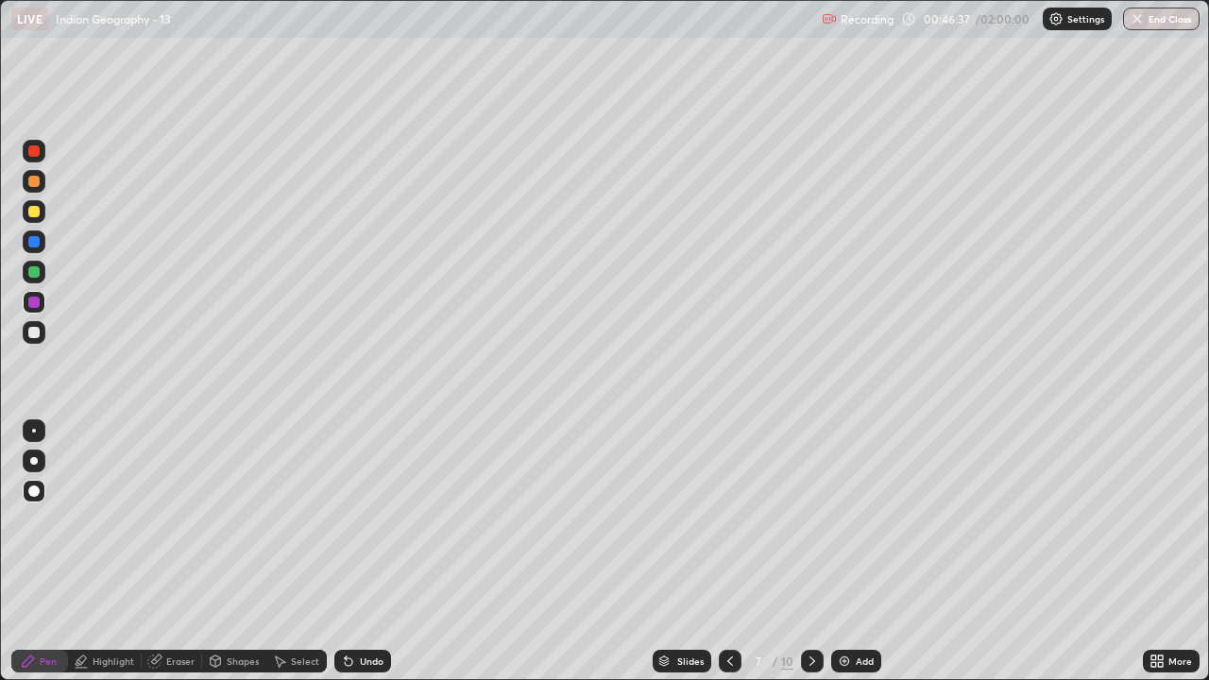
click at [36, 333] on div at bounding box center [33, 332] width 11 height 11
click at [34, 302] on div at bounding box center [33, 302] width 11 height 11
click at [31, 331] on div at bounding box center [33, 332] width 11 height 11
click at [33, 185] on div at bounding box center [33, 181] width 11 height 11
click at [42, 341] on div at bounding box center [34, 332] width 23 height 23
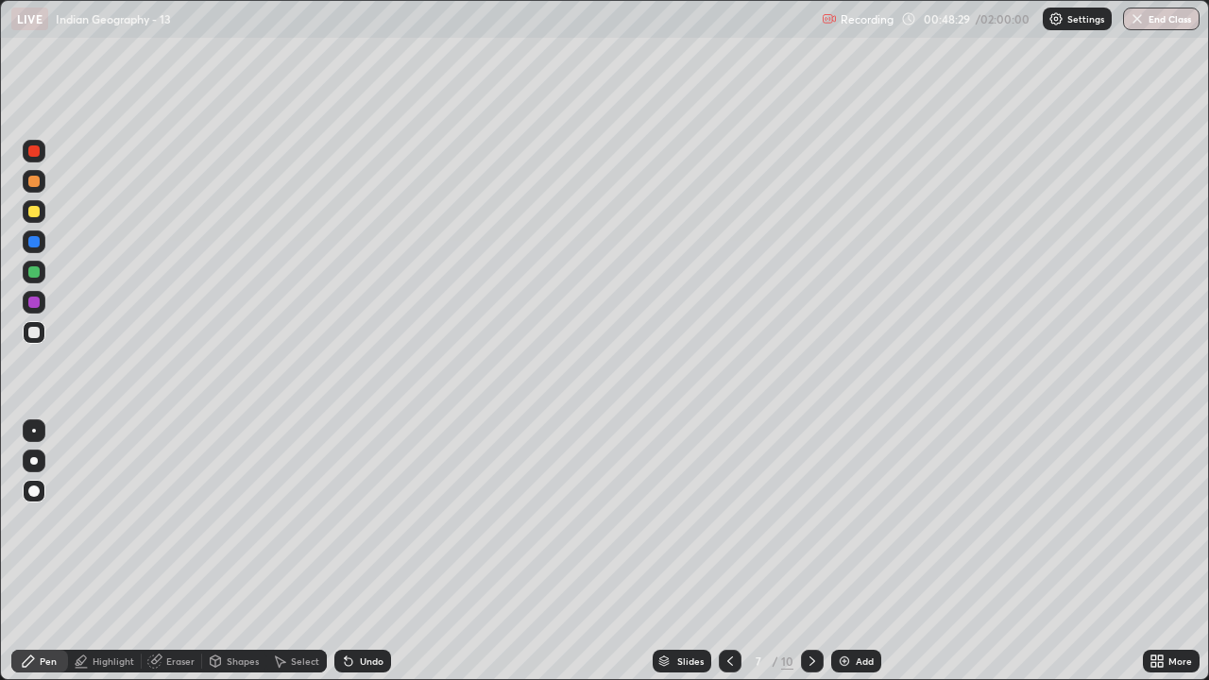
click at [39, 280] on div at bounding box center [34, 272] width 23 height 23
click at [33, 212] on div at bounding box center [33, 211] width 11 height 11
click at [36, 209] on div at bounding box center [33, 211] width 11 height 11
click at [33, 179] on div at bounding box center [33, 181] width 11 height 11
click at [36, 328] on div at bounding box center [33, 332] width 11 height 11
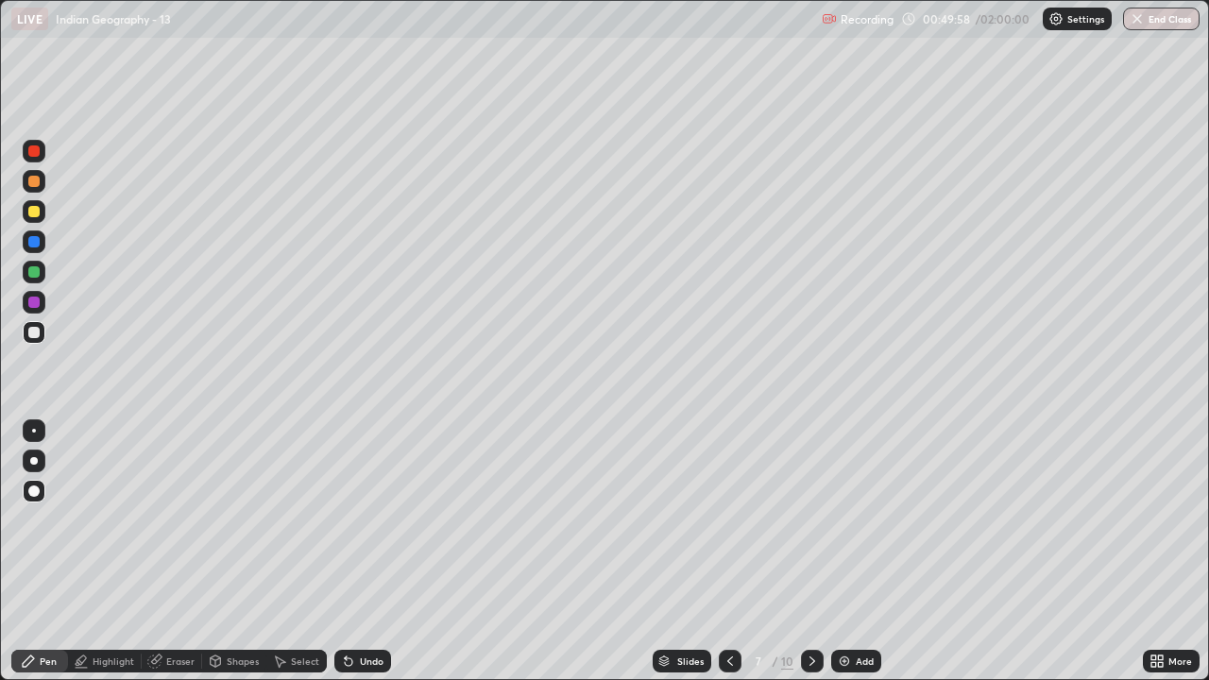
click at [36, 161] on div at bounding box center [34, 151] width 23 height 23
click at [29, 332] on div at bounding box center [33, 332] width 11 height 11
click at [727, 559] on div at bounding box center [730, 661] width 23 height 23
click at [731, 559] on icon at bounding box center [729, 660] width 15 height 15
click at [810, 559] on icon at bounding box center [812, 660] width 15 height 15
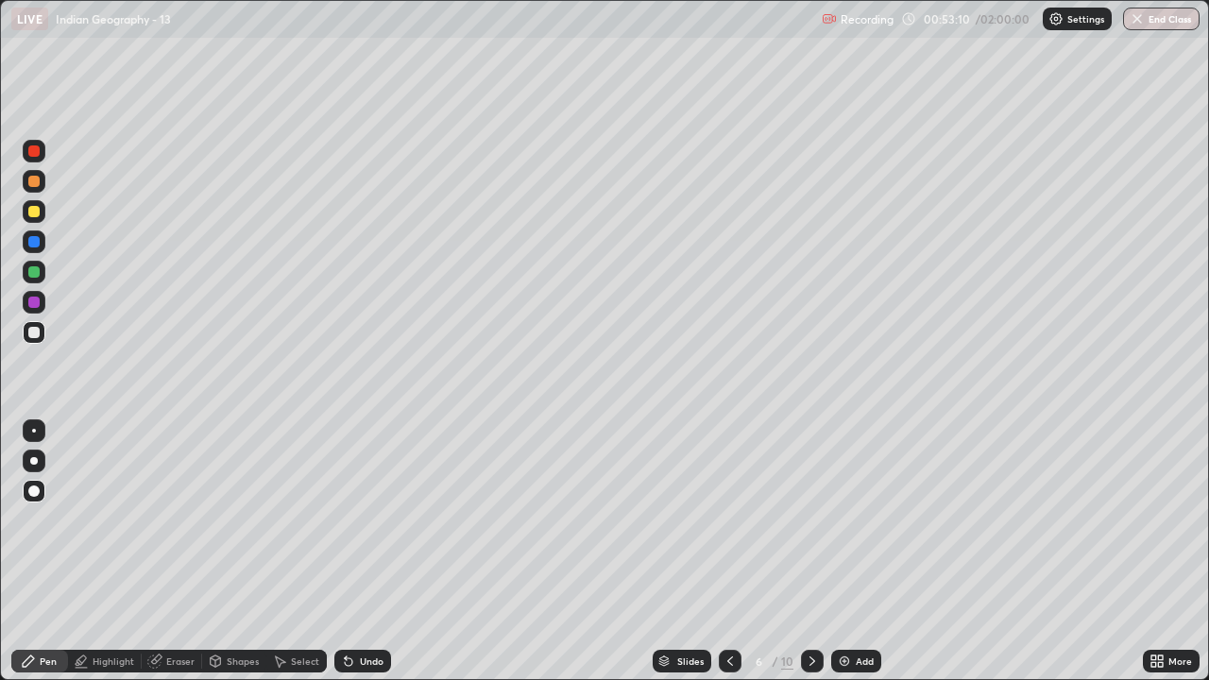
click at [34, 331] on div at bounding box center [33, 332] width 11 height 11
click at [801, 559] on div at bounding box center [812, 661] width 23 height 23
click at [809, 559] on icon at bounding box center [812, 660] width 15 height 15
click at [33, 331] on div at bounding box center [33, 332] width 11 height 11
click at [34, 243] on div at bounding box center [33, 241] width 11 height 11
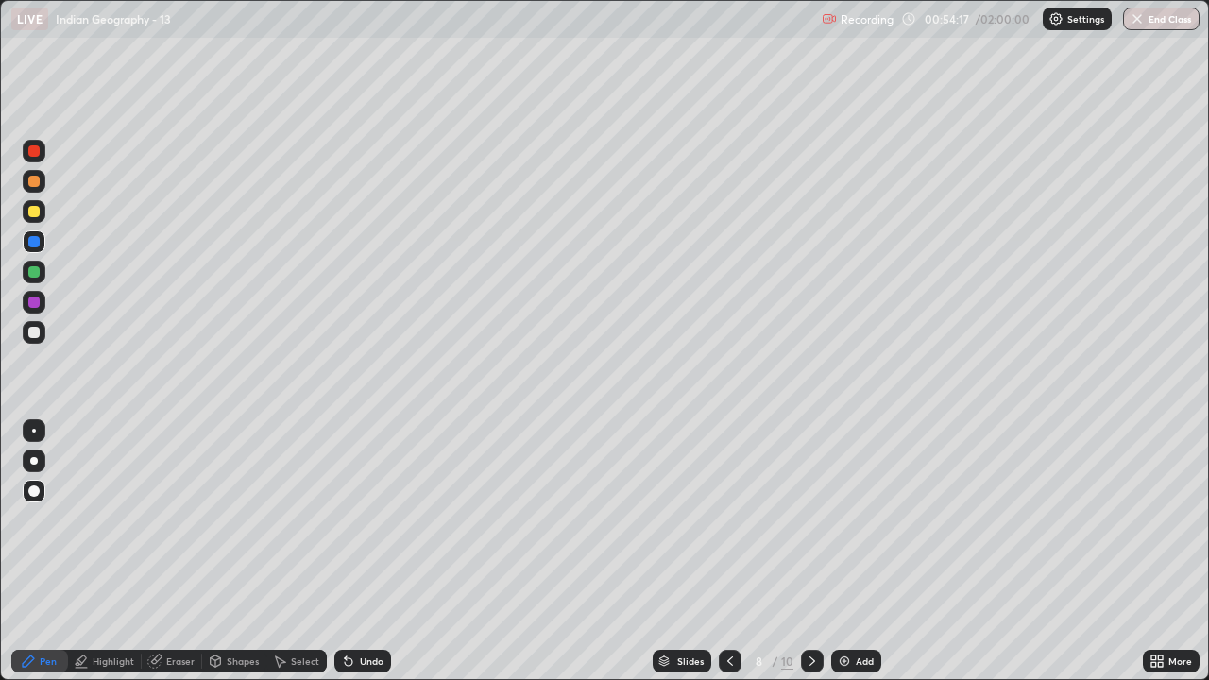
click at [33, 272] on div at bounding box center [33, 271] width 11 height 11
click at [32, 302] on div at bounding box center [33, 302] width 11 height 11
click at [30, 333] on div at bounding box center [33, 332] width 11 height 11
click at [34, 214] on div at bounding box center [33, 211] width 11 height 11
click at [36, 272] on div at bounding box center [33, 271] width 11 height 11
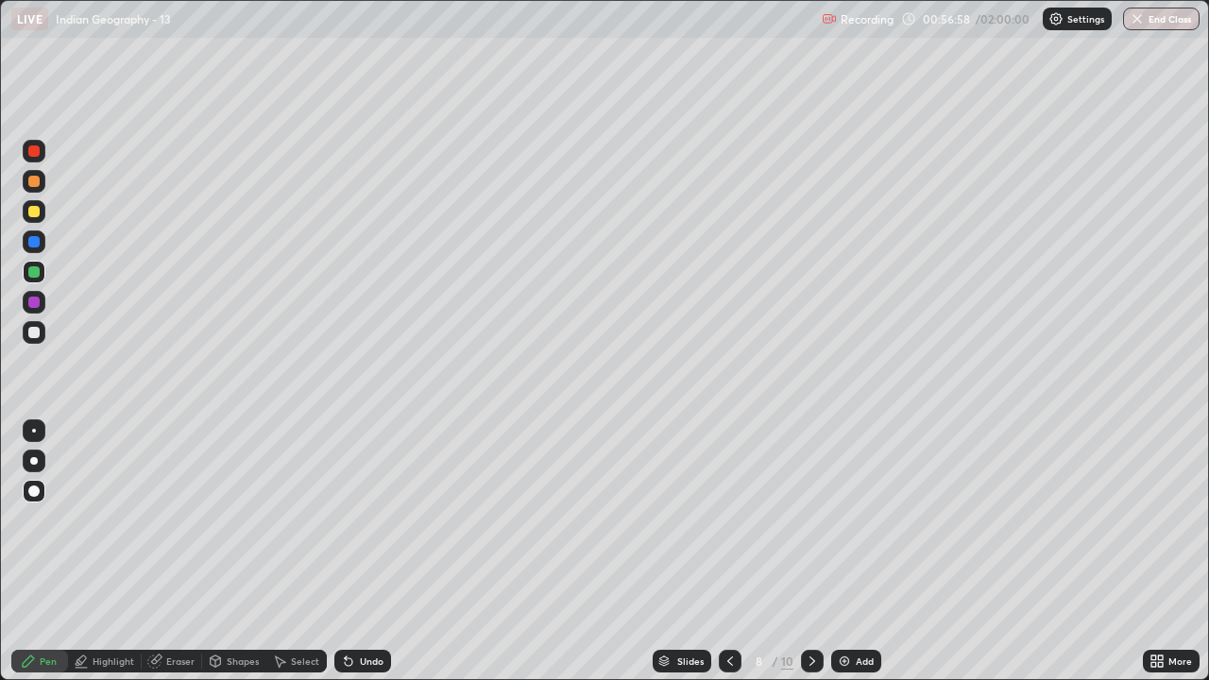
click at [34, 332] on div at bounding box center [33, 332] width 11 height 11
click at [31, 185] on div at bounding box center [33, 181] width 11 height 11
click at [32, 218] on div at bounding box center [34, 211] width 23 height 23
click at [1145, 559] on div "More" at bounding box center [1171, 661] width 57 height 38
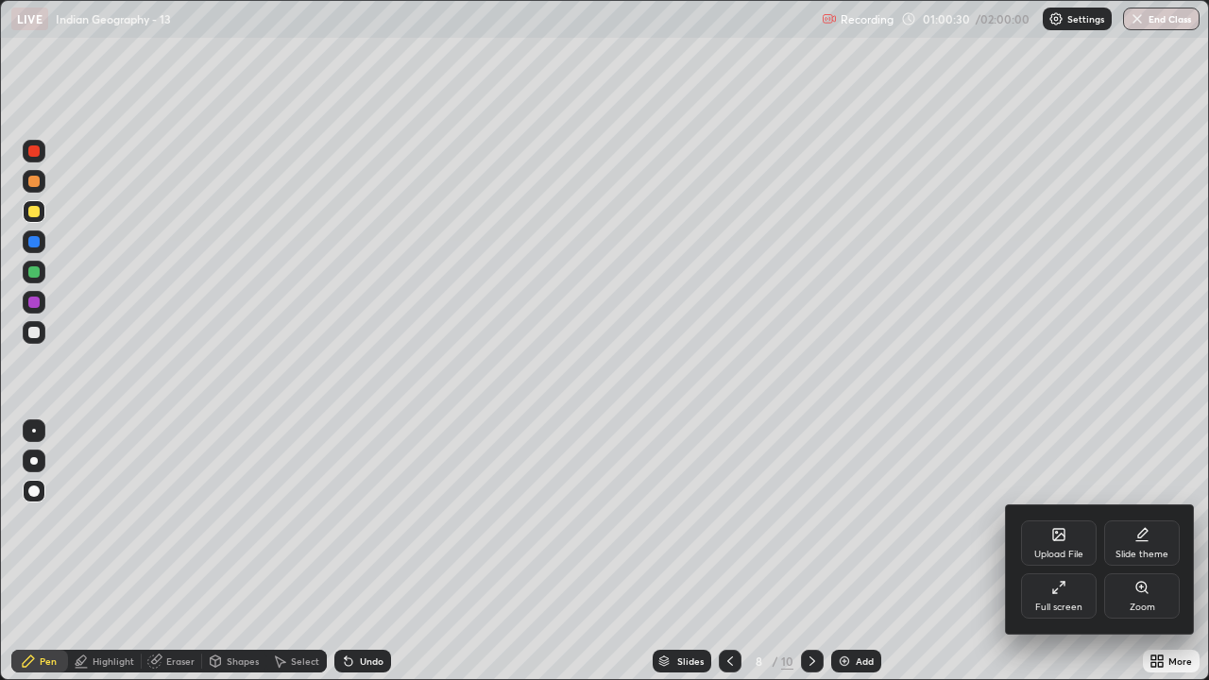
click at [818, 559] on div at bounding box center [604, 340] width 1209 height 680
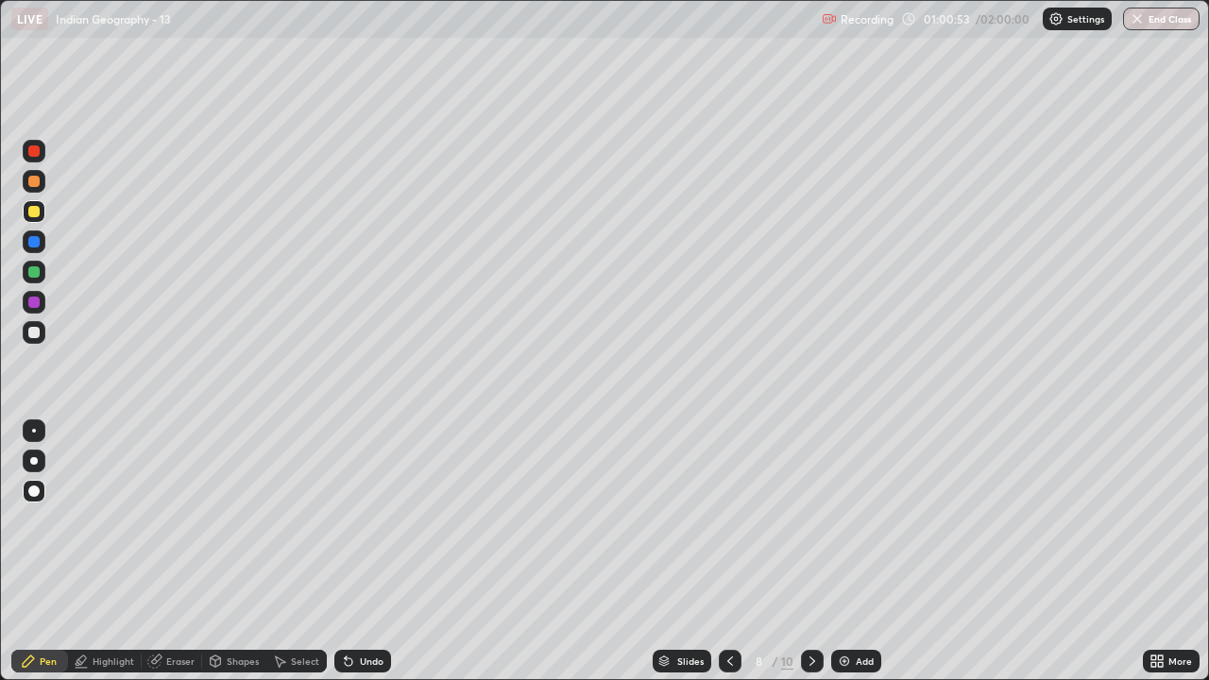
click at [34, 332] on div at bounding box center [33, 332] width 11 height 11
click at [36, 276] on div at bounding box center [33, 271] width 11 height 11
click at [33, 186] on div at bounding box center [33, 181] width 11 height 11
click at [36, 246] on div at bounding box center [33, 241] width 11 height 11
click at [810, 559] on icon at bounding box center [812, 660] width 15 height 15
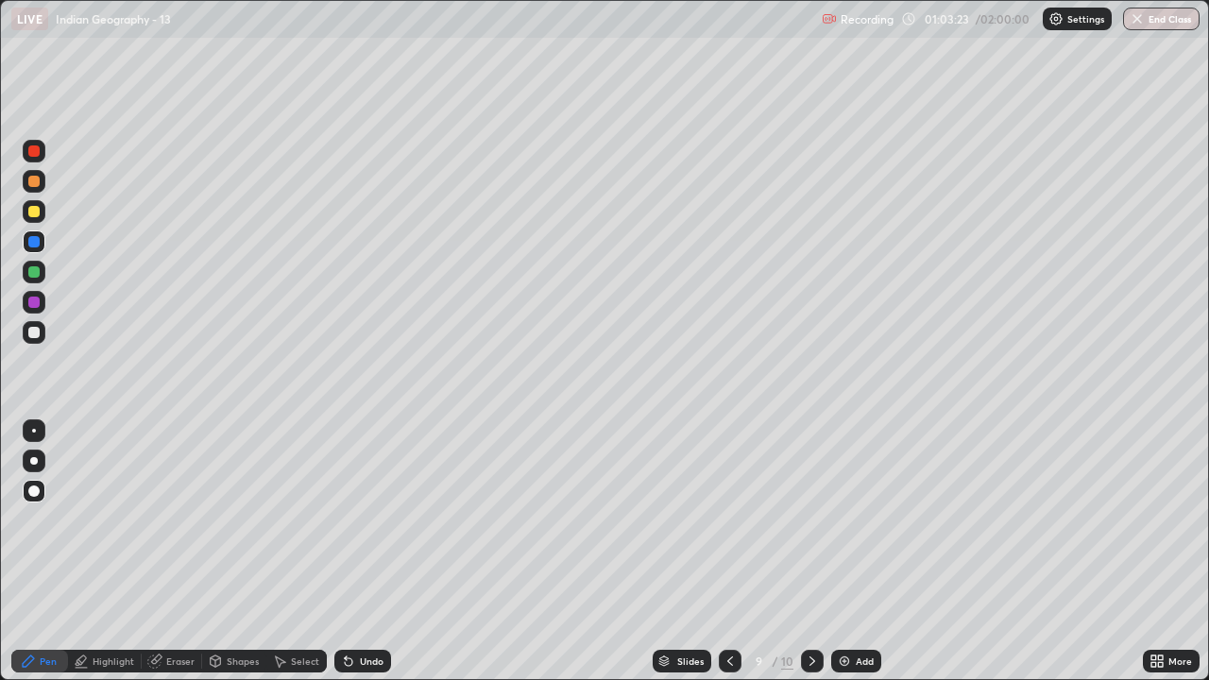
click at [34, 334] on div at bounding box center [33, 332] width 11 height 11
click at [34, 273] on div at bounding box center [33, 271] width 11 height 11
click at [32, 303] on div at bounding box center [33, 302] width 11 height 11
click at [35, 335] on div at bounding box center [33, 332] width 11 height 11
click at [34, 332] on div at bounding box center [33, 332] width 11 height 11
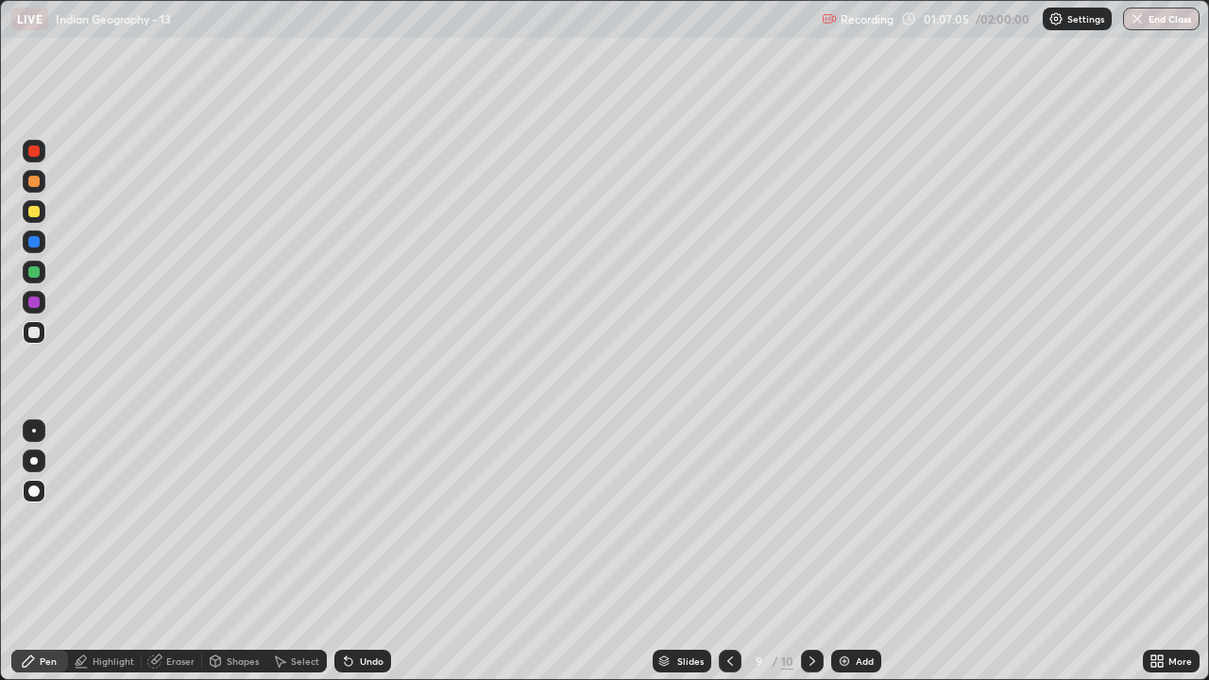
click at [33, 218] on div at bounding box center [34, 211] width 23 height 23
click at [36, 184] on div at bounding box center [33, 181] width 11 height 11
click at [34, 185] on div at bounding box center [33, 181] width 11 height 11
click at [41, 302] on div at bounding box center [34, 302] width 23 height 23
click at [34, 332] on div at bounding box center [33, 332] width 11 height 11
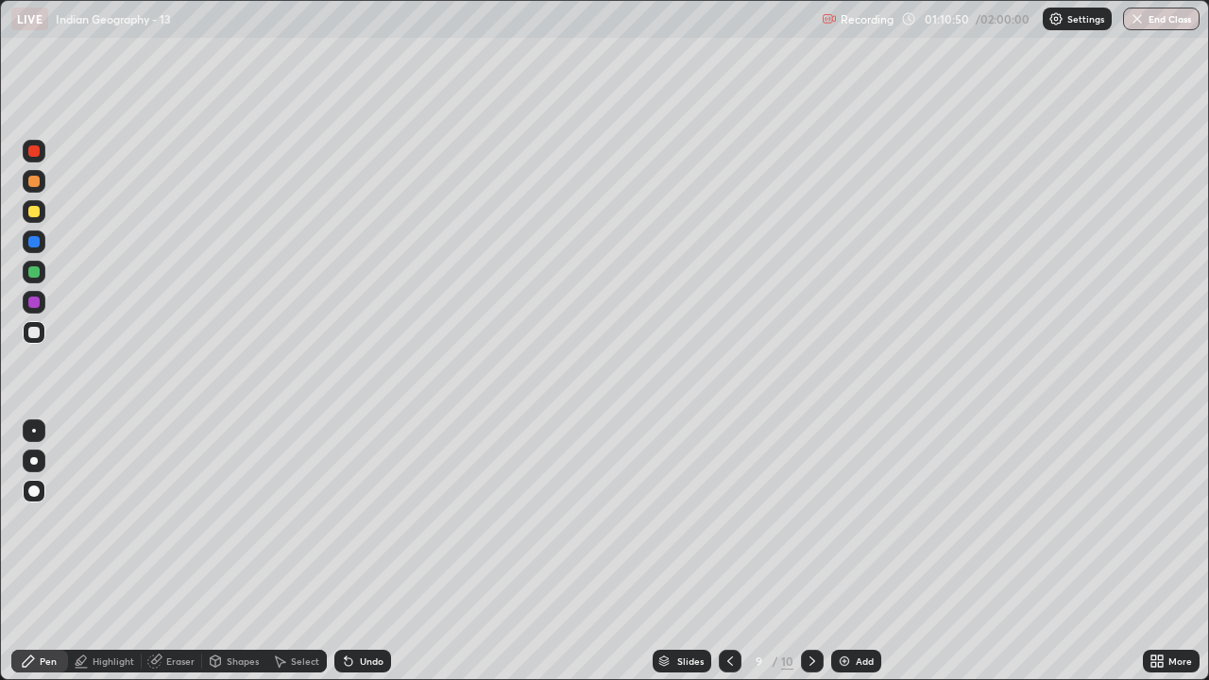
click at [32, 246] on div at bounding box center [33, 241] width 11 height 11
click at [364, 559] on div "Undo" at bounding box center [372, 660] width 24 height 9
click at [365, 559] on div "Undo" at bounding box center [372, 660] width 24 height 9
click at [370, 559] on div "Undo" at bounding box center [372, 660] width 24 height 9
click at [373, 559] on div "Undo" at bounding box center [372, 660] width 24 height 9
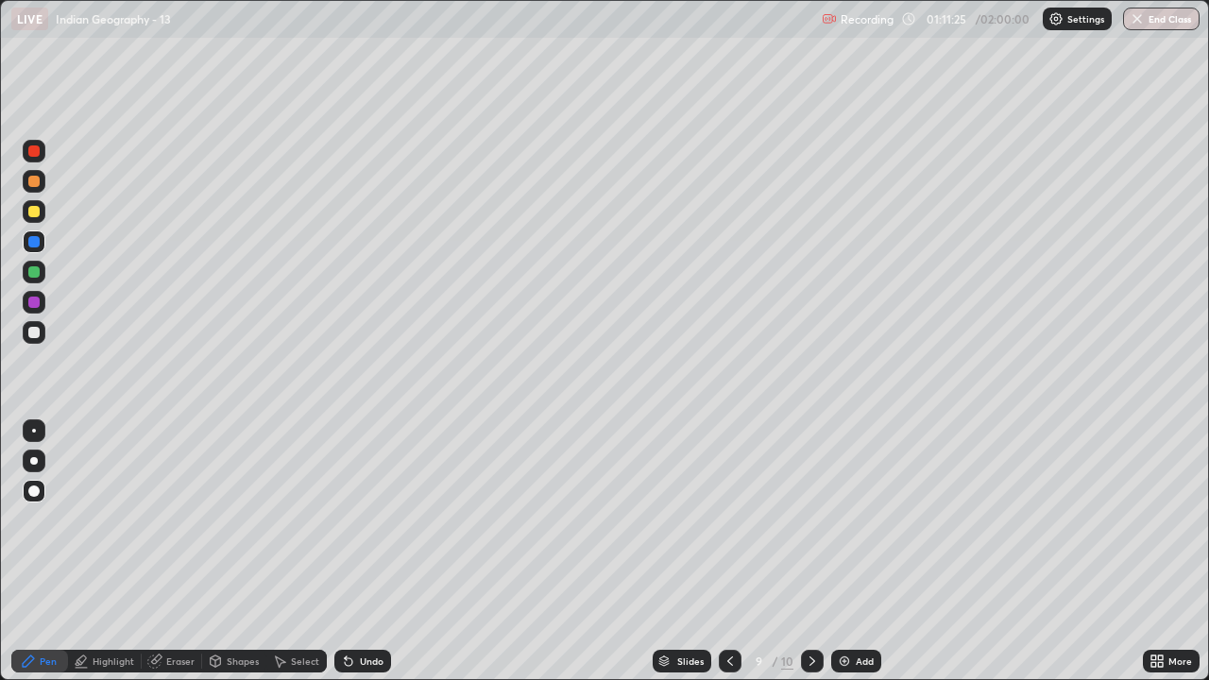
click at [374, 559] on div "Undo" at bounding box center [372, 660] width 24 height 9
click at [374, 559] on div "Undo" at bounding box center [362, 661] width 57 height 23
click at [34, 305] on div at bounding box center [33, 302] width 11 height 11
click at [36, 335] on div at bounding box center [33, 332] width 11 height 11
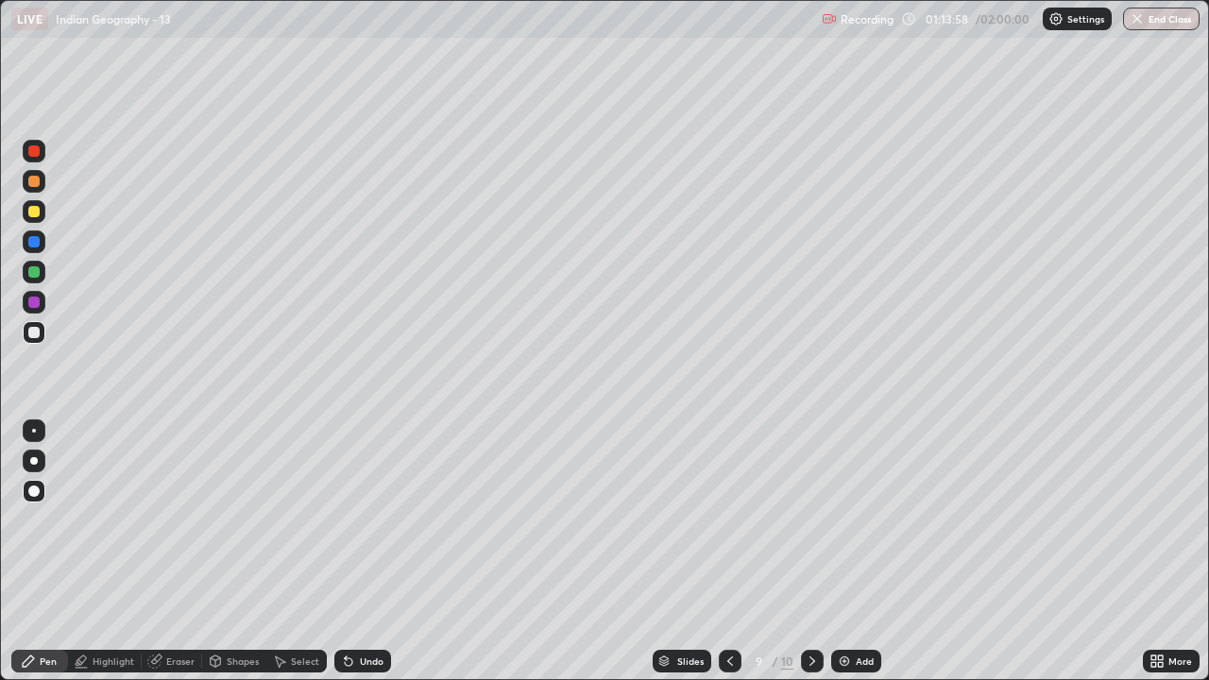
click at [40, 161] on div at bounding box center [34, 151] width 23 height 23
click at [28, 334] on div at bounding box center [33, 332] width 11 height 11
click at [33, 218] on div at bounding box center [34, 211] width 23 height 23
click at [810, 559] on icon at bounding box center [812, 660] width 15 height 15
click at [34, 272] on div at bounding box center [33, 271] width 11 height 11
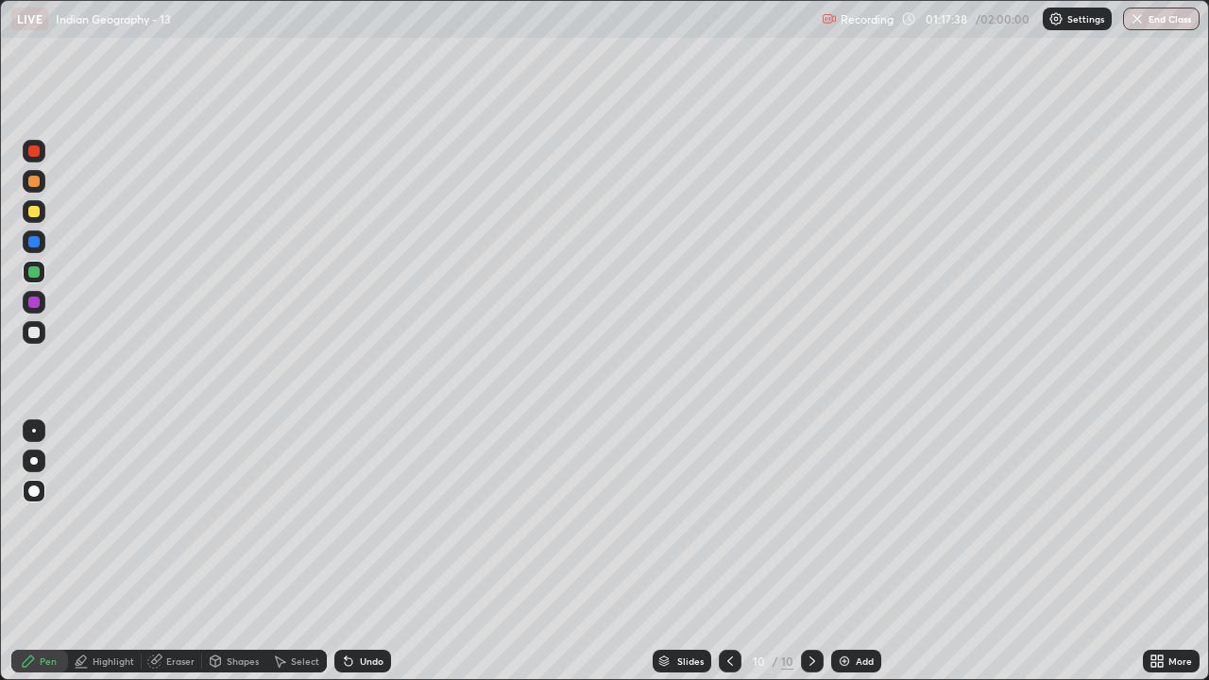
click at [38, 331] on div at bounding box center [33, 332] width 11 height 11
click at [346, 559] on icon at bounding box center [349, 662] width 8 height 8
click at [345, 559] on icon at bounding box center [349, 662] width 8 height 8
click at [33, 301] on div at bounding box center [33, 302] width 11 height 11
click at [34, 212] on div at bounding box center [33, 211] width 11 height 11
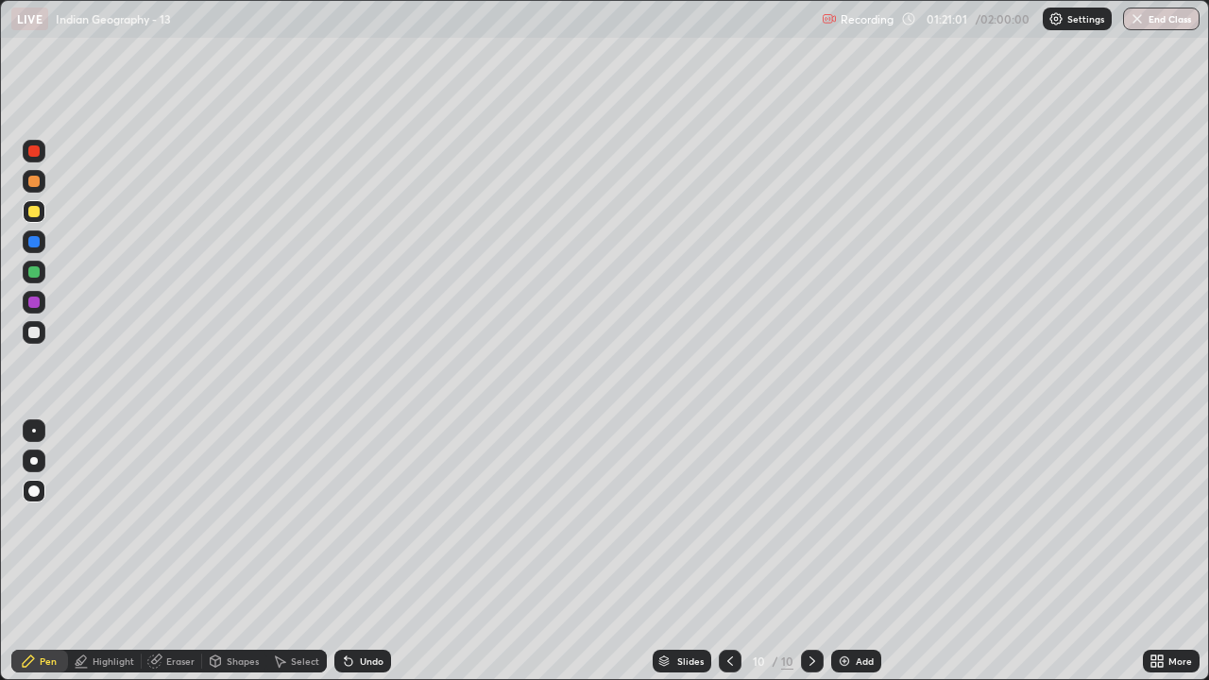
click at [32, 332] on div at bounding box center [33, 332] width 11 height 11
click at [34, 305] on div at bounding box center [33, 302] width 11 height 11
click at [33, 305] on div at bounding box center [33, 302] width 11 height 11
click at [34, 215] on div at bounding box center [33, 211] width 11 height 11
click at [31, 185] on div at bounding box center [33, 181] width 11 height 11
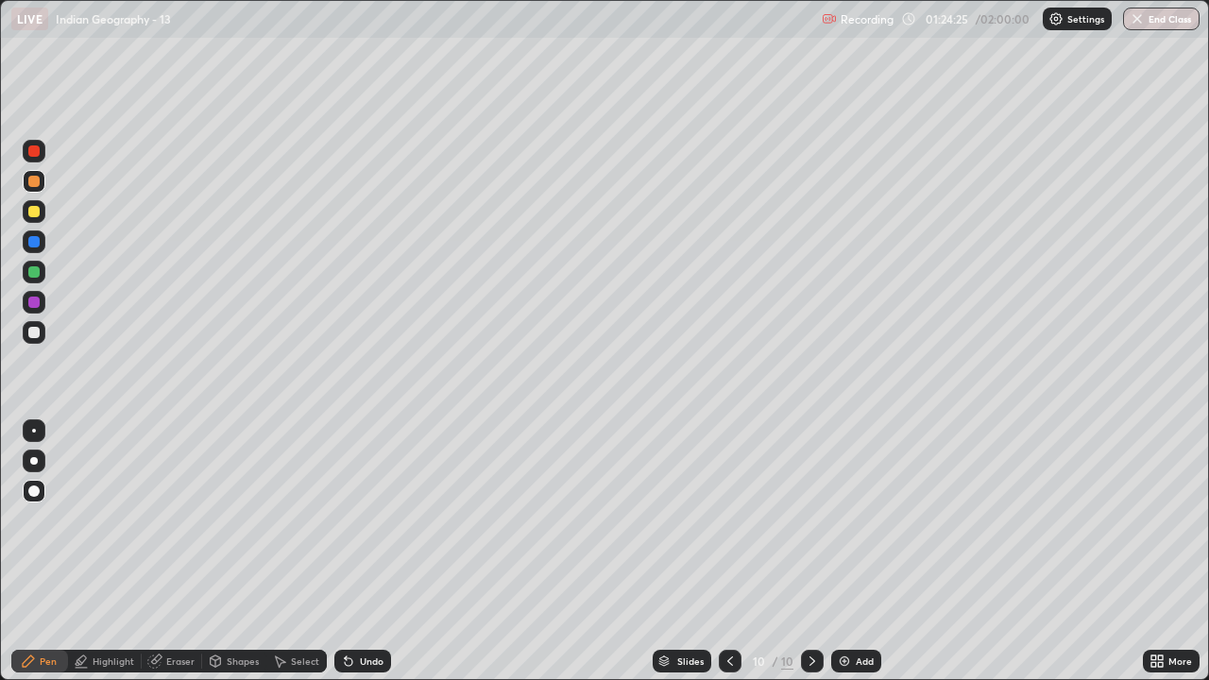
click at [35, 214] on div at bounding box center [33, 211] width 11 height 11
click at [34, 152] on div at bounding box center [33, 150] width 11 height 11
click at [35, 280] on div at bounding box center [34, 272] width 23 height 23
click at [42, 335] on div at bounding box center [34, 332] width 23 height 23
click at [34, 213] on div at bounding box center [33, 211] width 11 height 11
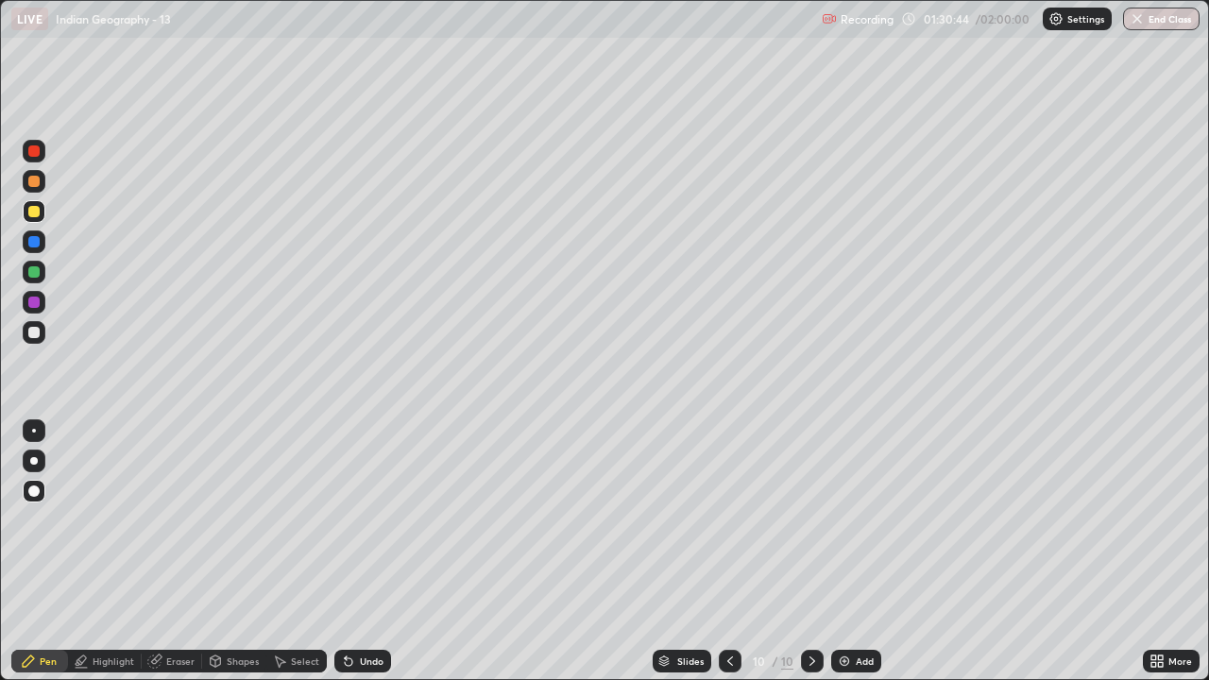
click at [33, 185] on div at bounding box center [33, 181] width 11 height 11
click at [852, 559] on div "Add" at bounding box center [856, 661] width 50 height 23
click at [30, 334] on div at bounding box center [33, 332] width 11 height 11
click at [34, 272] on div at bounding box center [33, 271] width 11 height 11
click at [35, 304] on div at bounding box center [33, 302] width 11 height 11
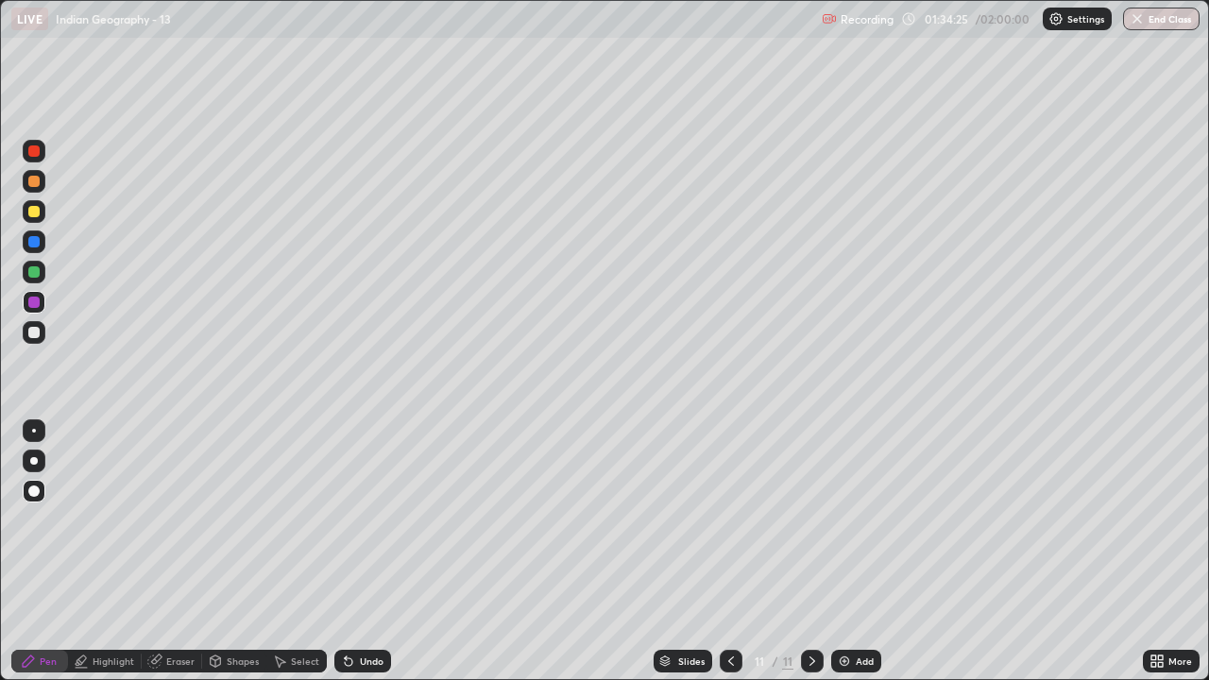
click at [36, 183] on div at bounding box center [33, 181] width 11 height 11
click at [33, 156] on div at bounding box center [33, 150] width 11 height 11
click at [32, 276] on div at bounding box center [33, 271] width 11 height 11
click at [32, 213] on div at bounding box center [33, 211] width 11 height 11
click at [32, 270] on div at bounding box center [33, 271] width 11 height 11
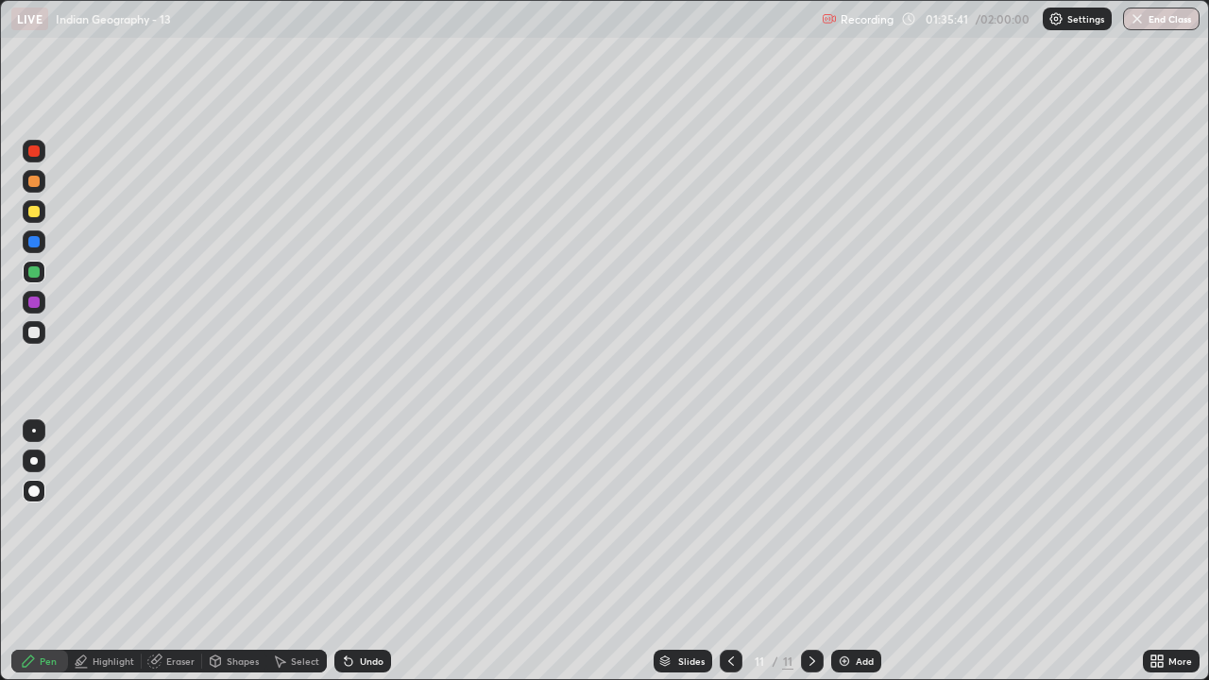
click at [345, 559] on icon at bounding box center [349, 662] width 8 height 8
click at [34, 216] on div at bounding box center [33, 211] width 11 height 11
click at [34, 302] on div at bounding box center [33, 302] width 11 height 11
click at [34, 212] on div at bounding box center [33, 211] width 11 height 11
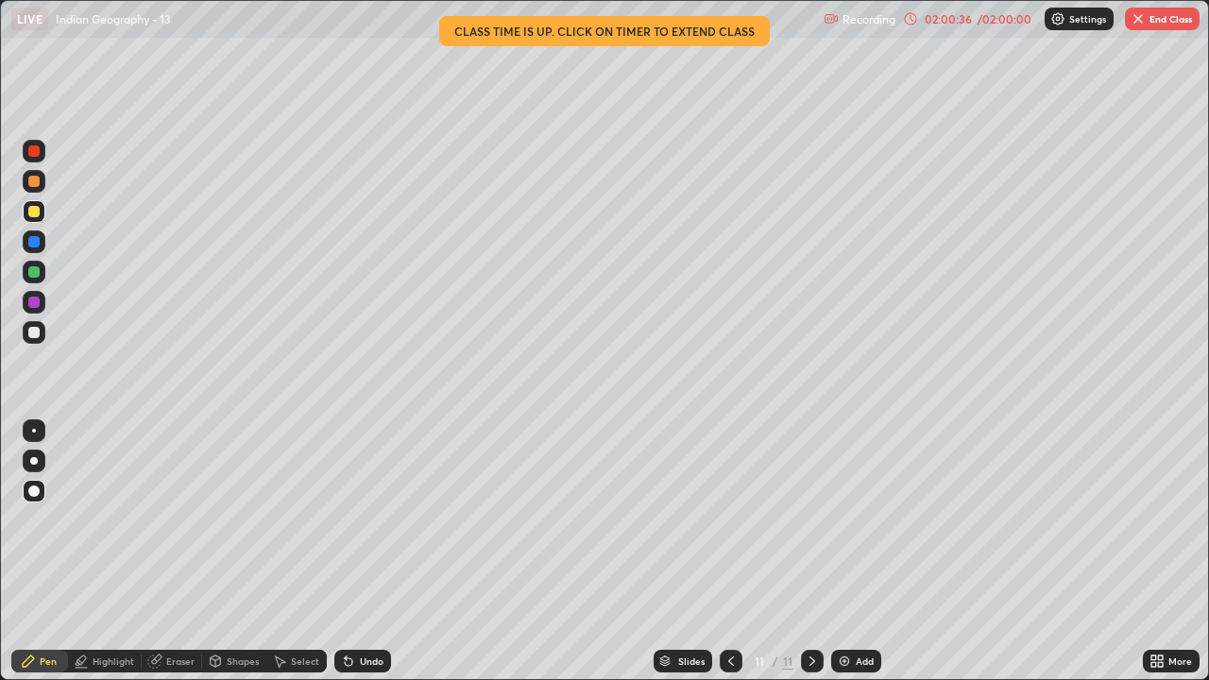
click at [1131, 19] on img "button" at bounding box center [1137, 18] width 15 height 15
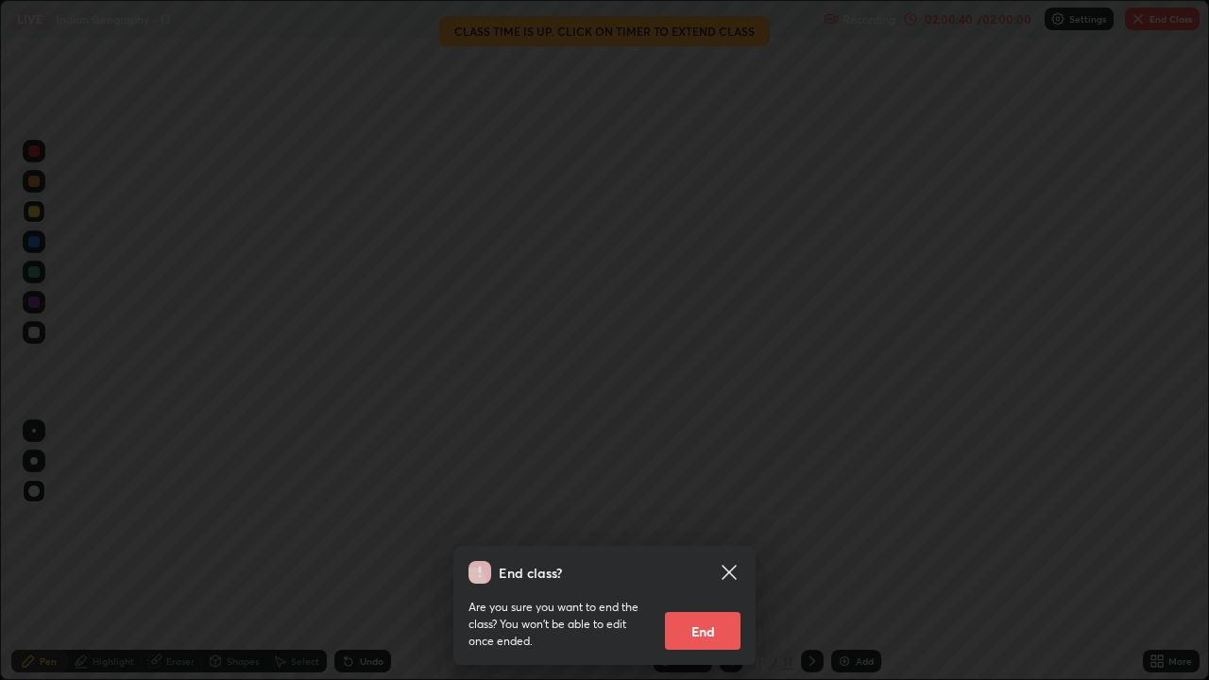
click at [674, 427] on div "End class? Are you sure you want to end the class? You won’t be able to edit on…" at bounding box center [604, 340] width 1209 height 680
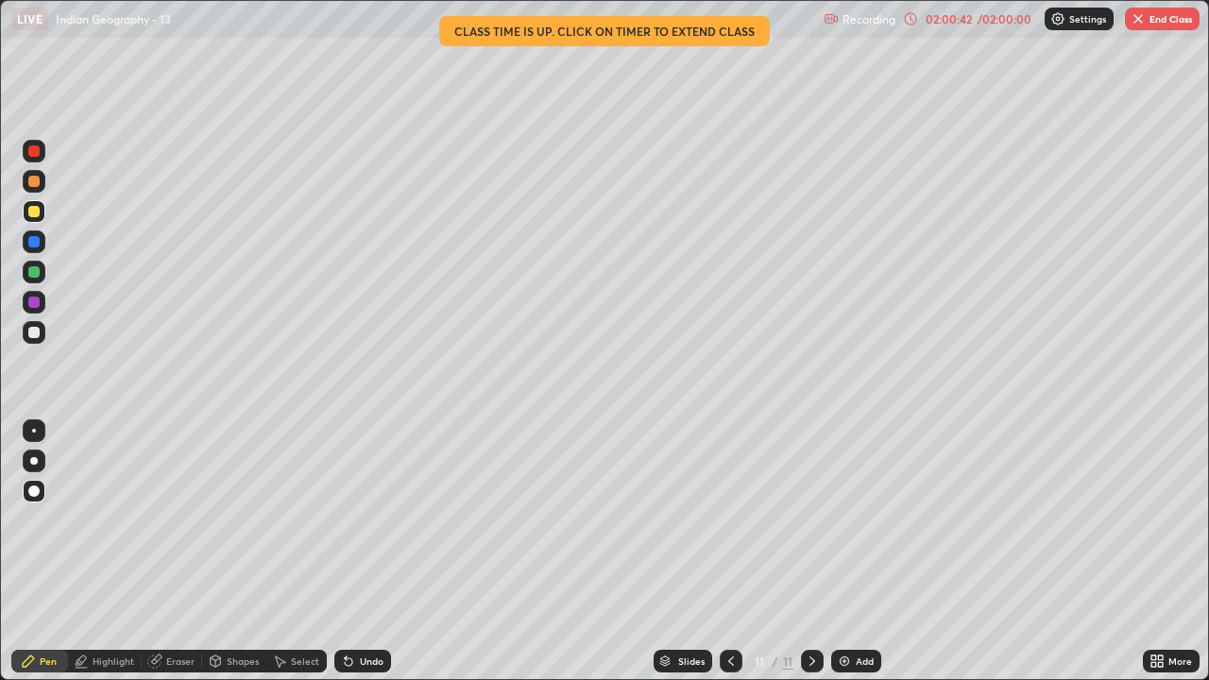
click at [1146, 24] on button "End Class" at bounding box center [1162, 19] width 75 height 23
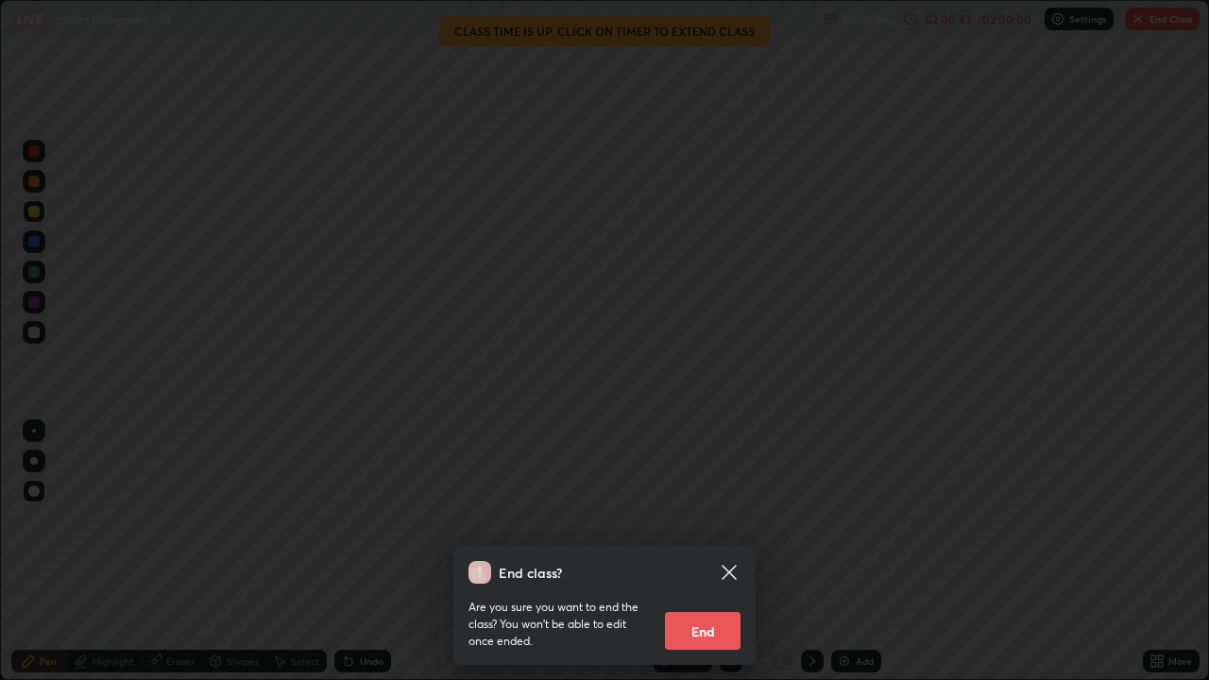
click at [697, 559] on button "End" at bounding box center [703, 631] width 76 height 38
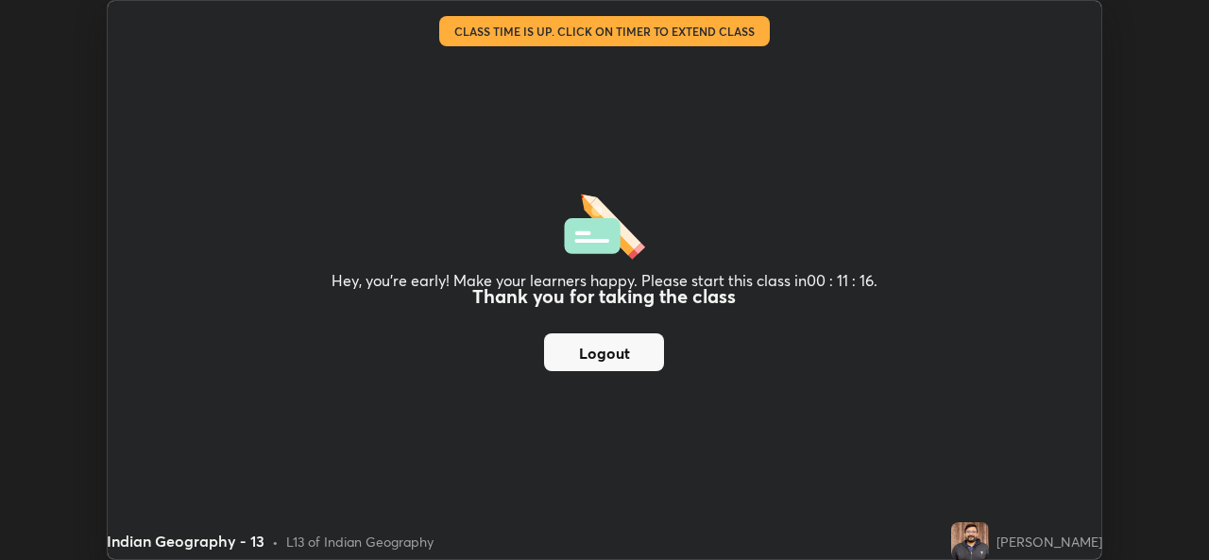
scroll to position [93871, 93223]
